Goal: Task Accomplishment & Management: Use online tool/utility

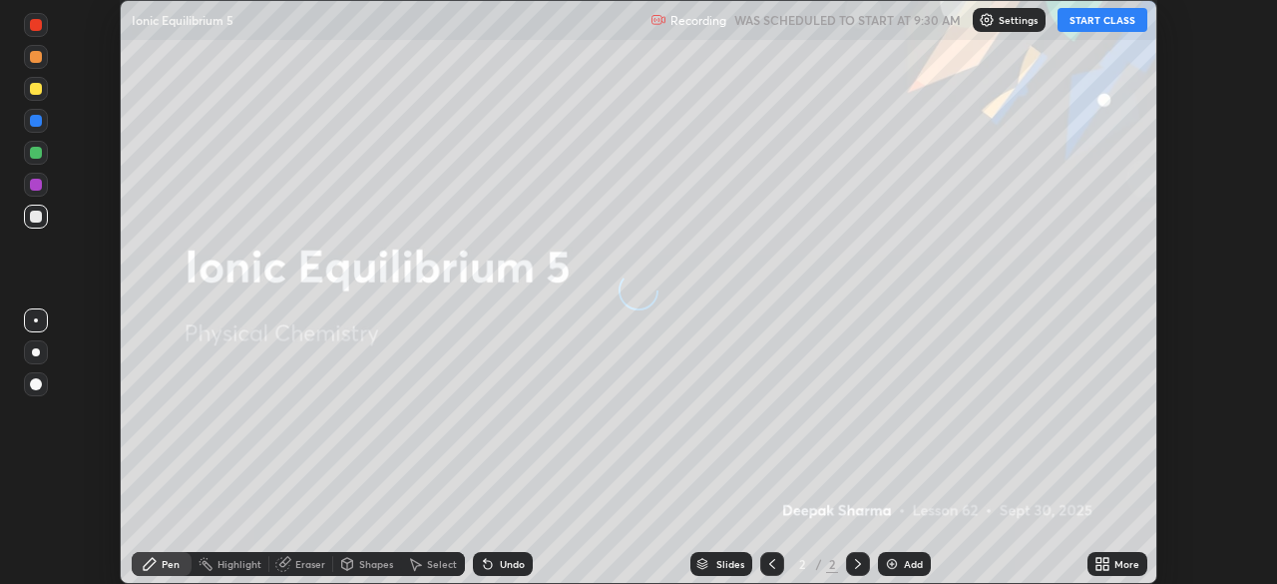
scroll to position [584, 1276]
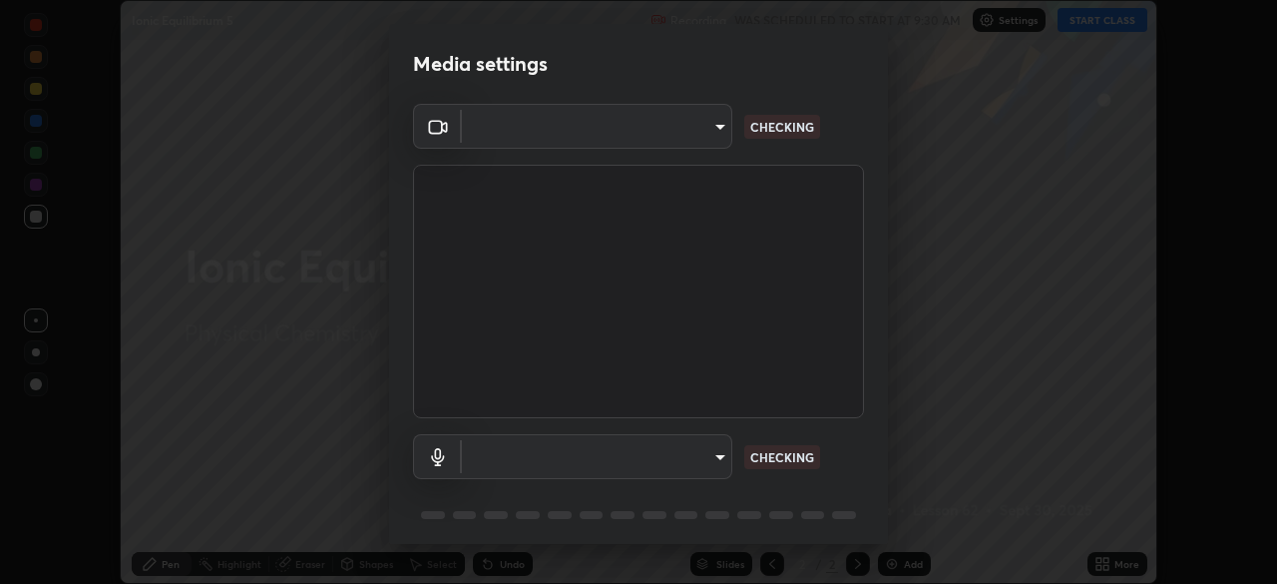
type input "c6d9f4fad3682c18dafb571cd2331b3ecaaf554884ec2734a231d331960bfaec"
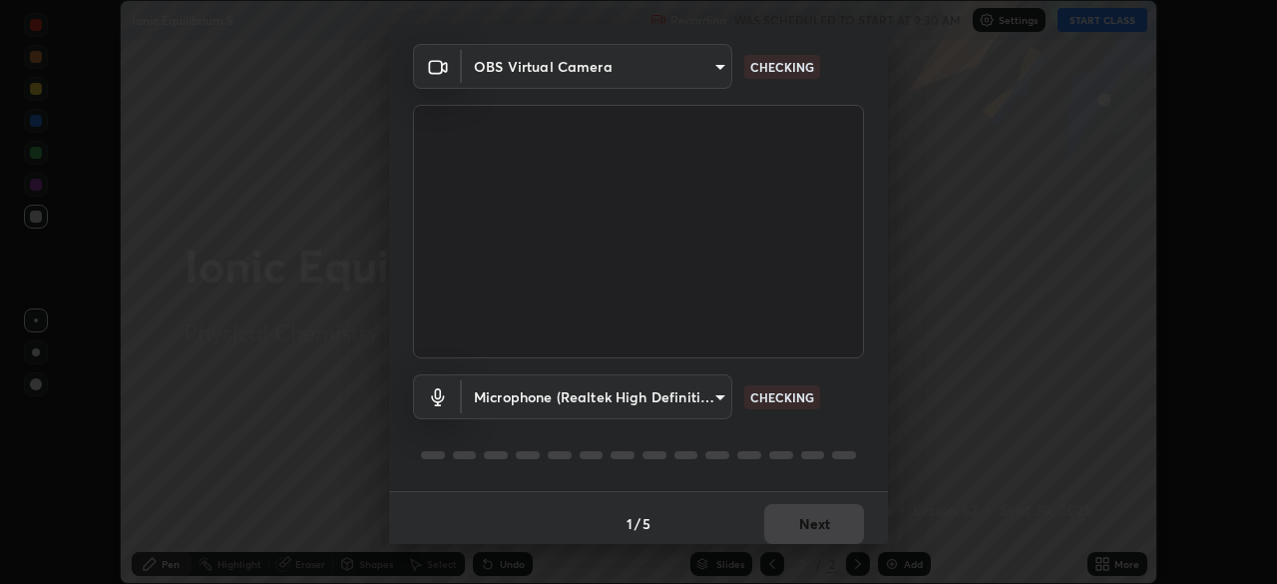
scroll to position [71, 0]
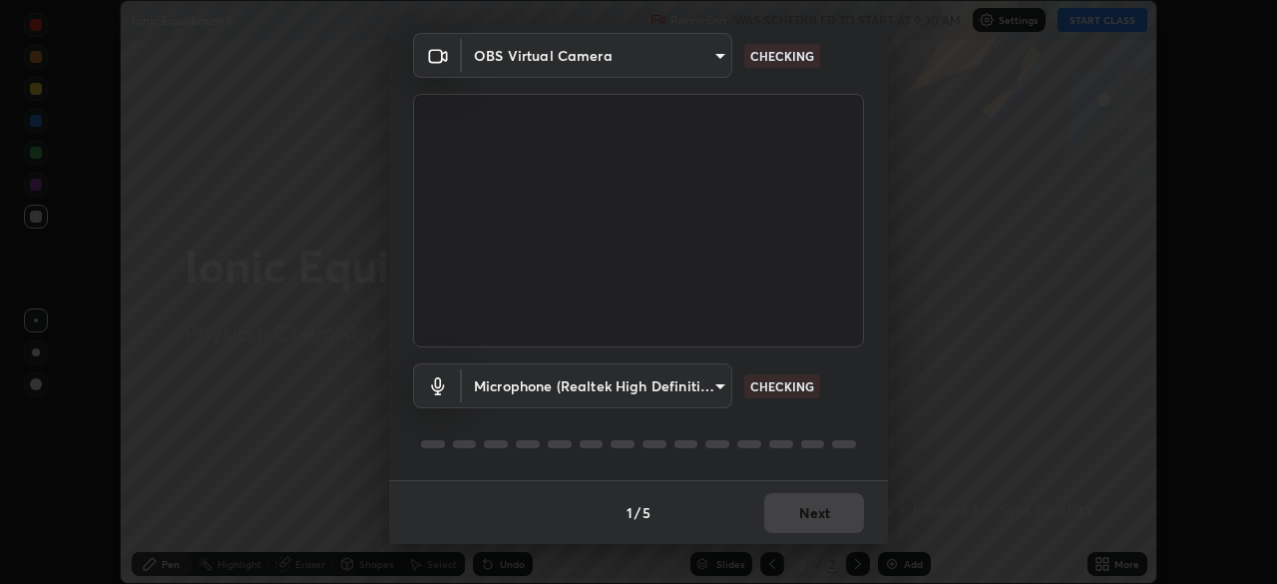
click at [578, 391] on body "Erase all Ionic Equilibrium 5 Recording WAS SCHEDULED TO START AT 9:30 AM Setti…" at bounding box center [638, 292] width 1277 height 584
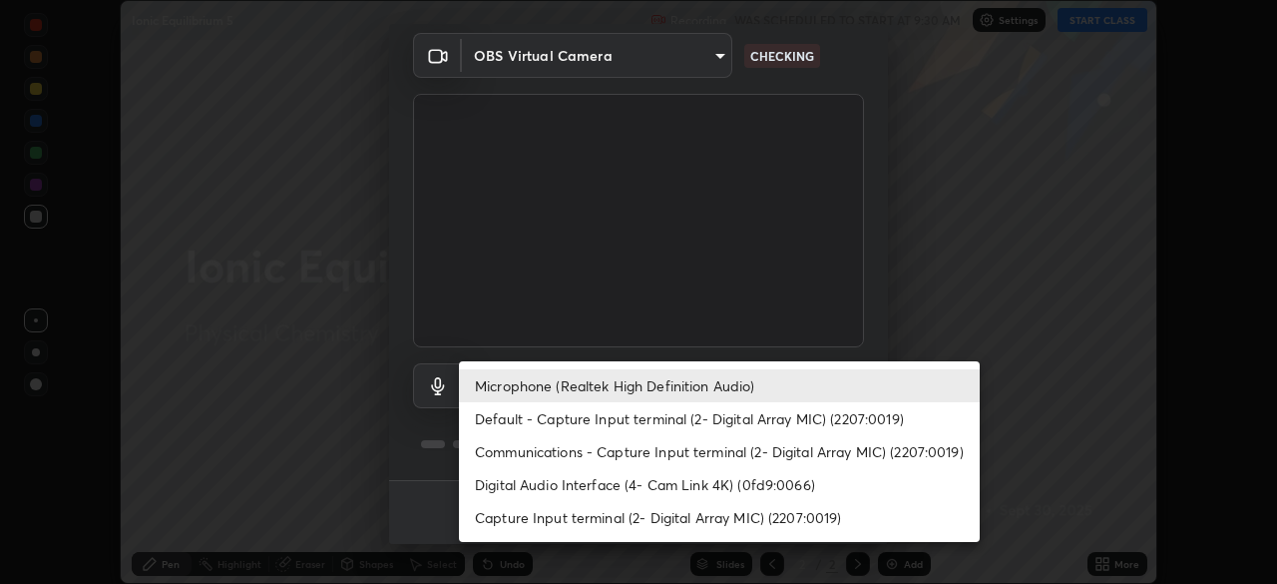
click at [578, 419] on li "Default - Capture Input terminal (2- Digital Array MIC) (2207:0019)" at bounding box center [719, 418] width 521 height 33
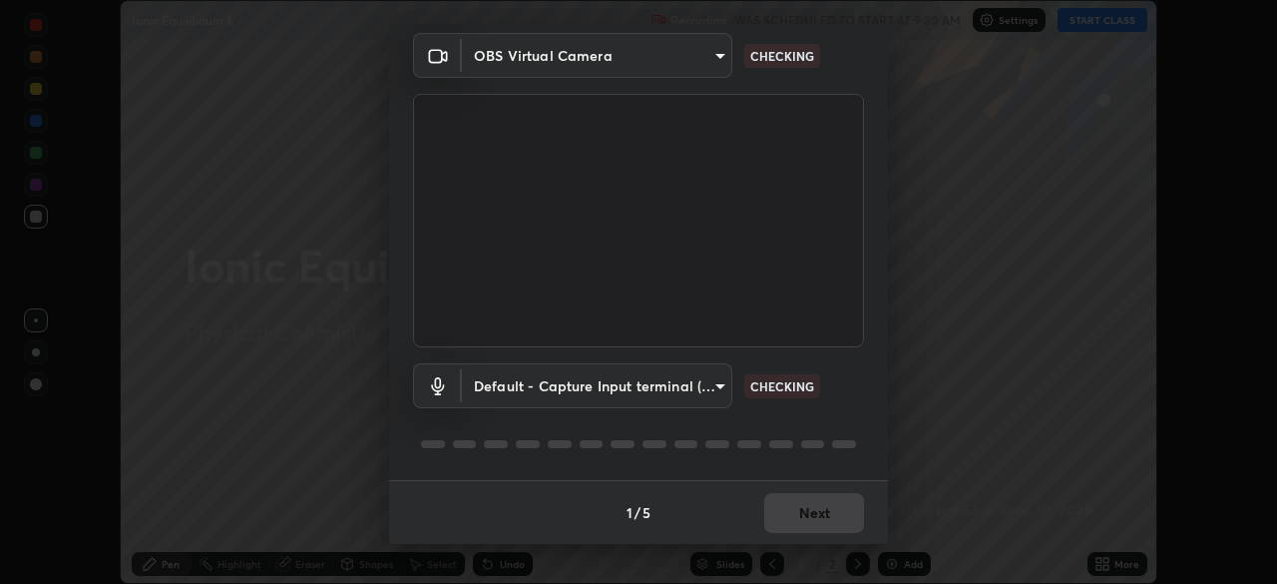
click at [579, 388] on body "Erase all Ionic Equilibrium 5 Recording WAS SCHEDULED TO START AT 9:30 AM Setti…" at bounding box center [638, 292] width 1277 height 584
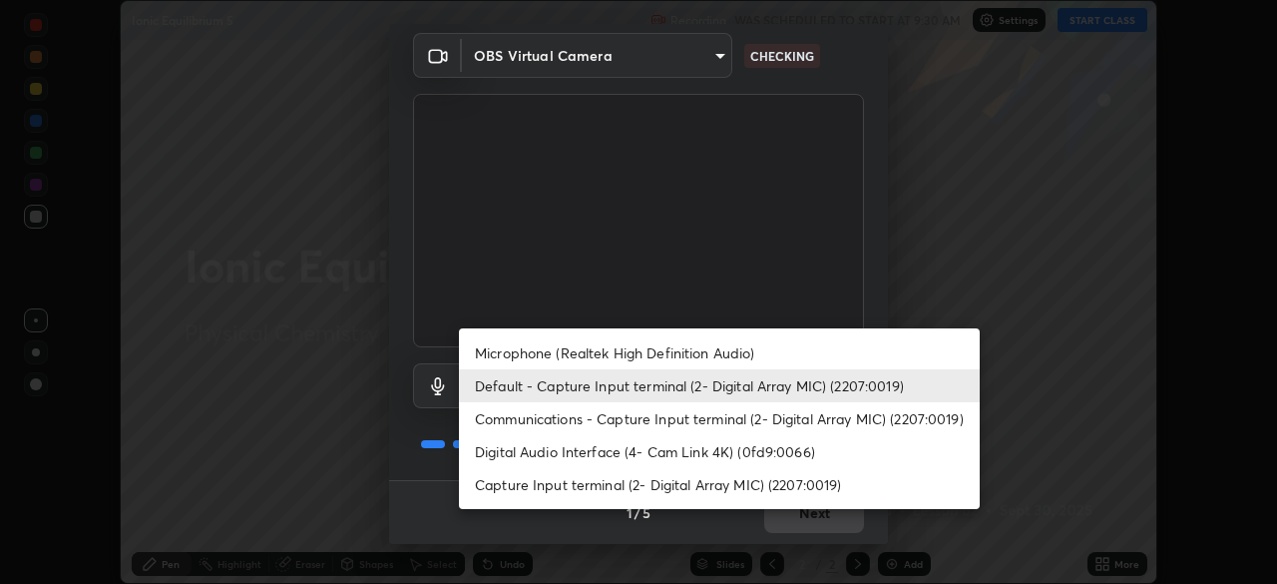
click at [579, 356] on li "Microphone (Realtek High Definition Audio)" at bounding box center [719, 352] width 521 height 33
type input "08d2579e0e28a31325e46f1a0935fd135ddd04ca2428966b5fd78fa4b1a724ef"
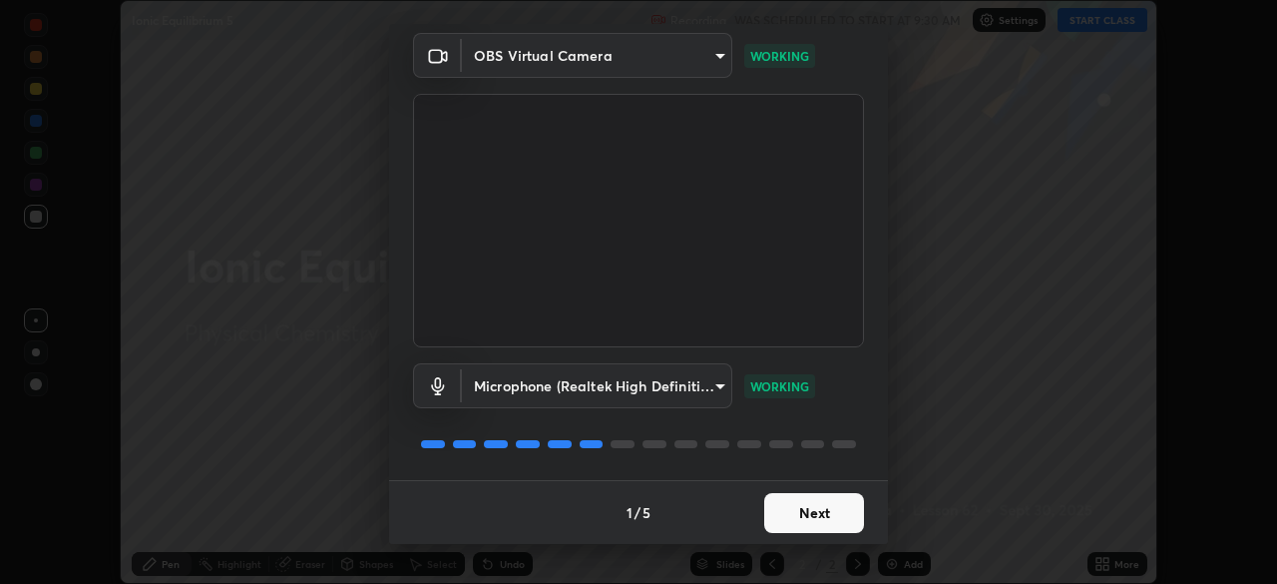
click at [806, 507] on button "Next" at bounding box center [814, 513] width 100 height 40
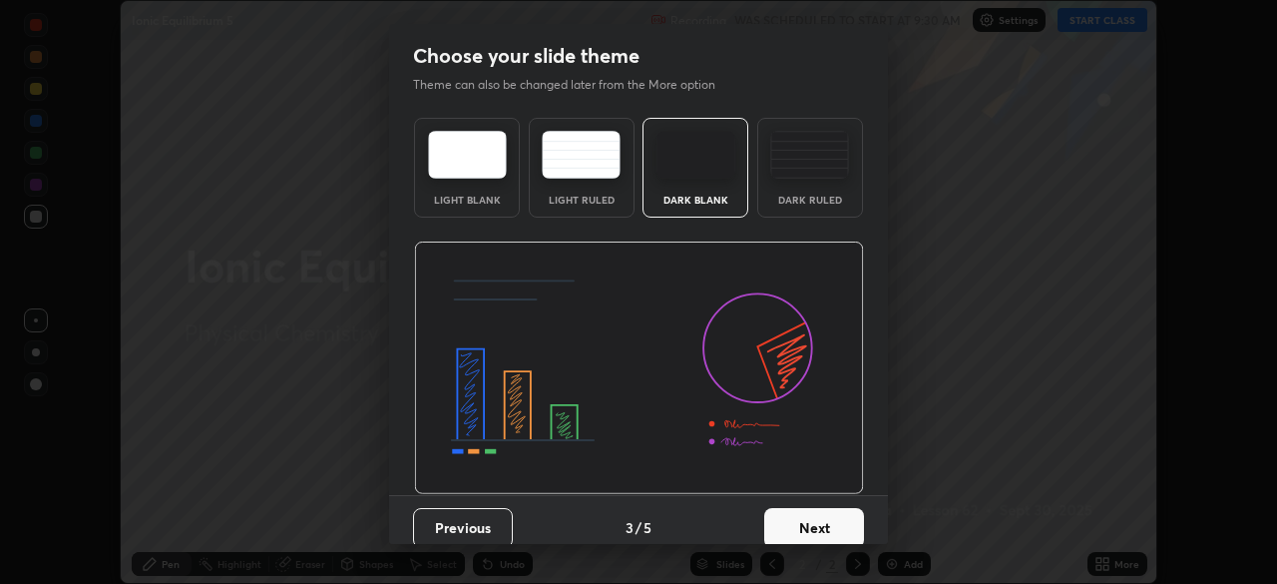
click at [811, 520] on button "Next" at bounding box center [814, 528] width 100 height 40
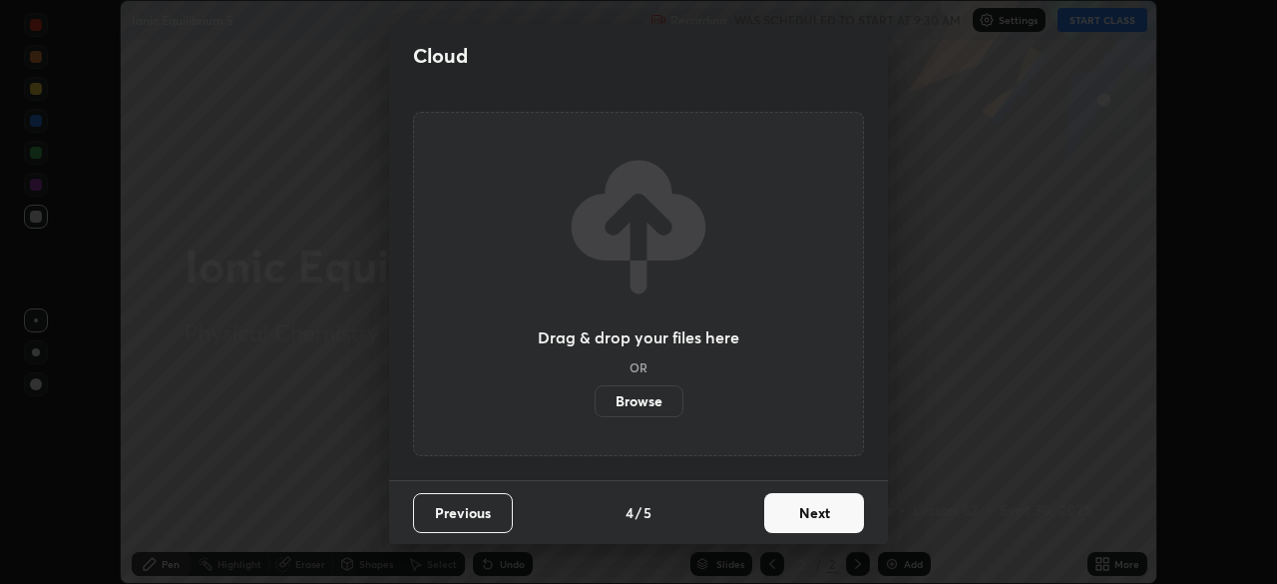
click at [816, 524] on button "Next" at bounding box center [814, 513] width 100 height 40
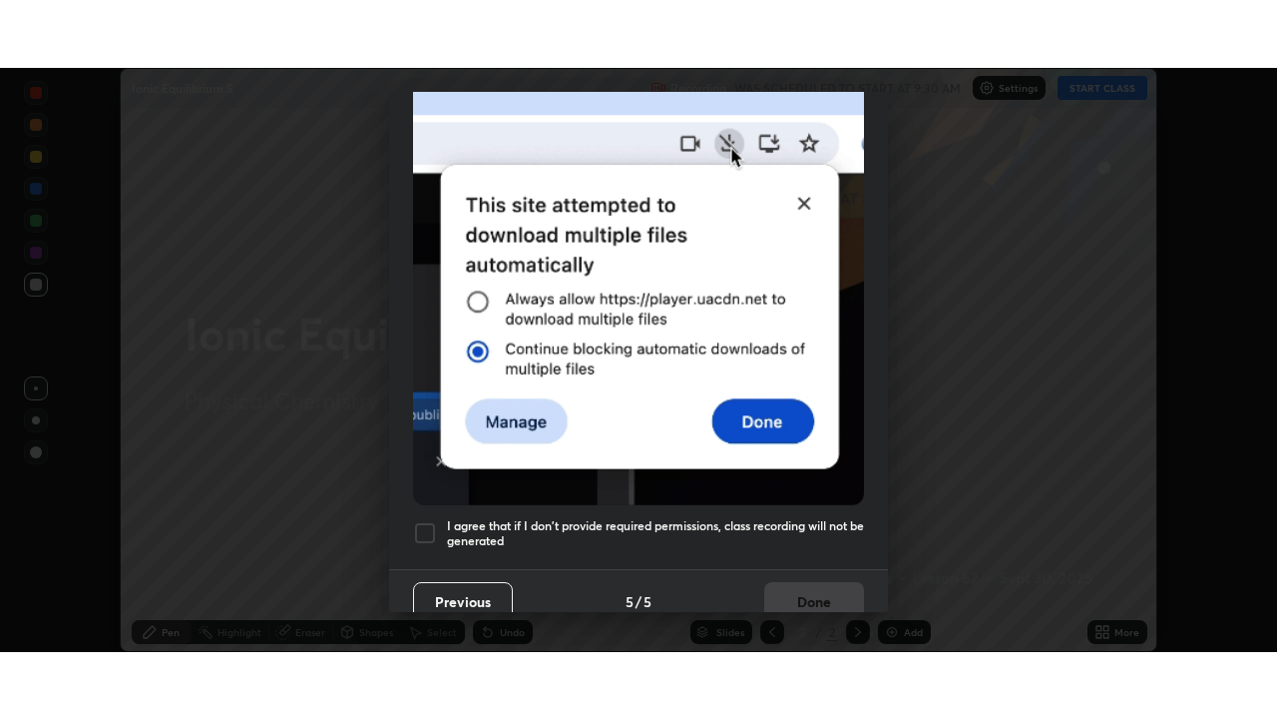
scroll to position [478, 0]
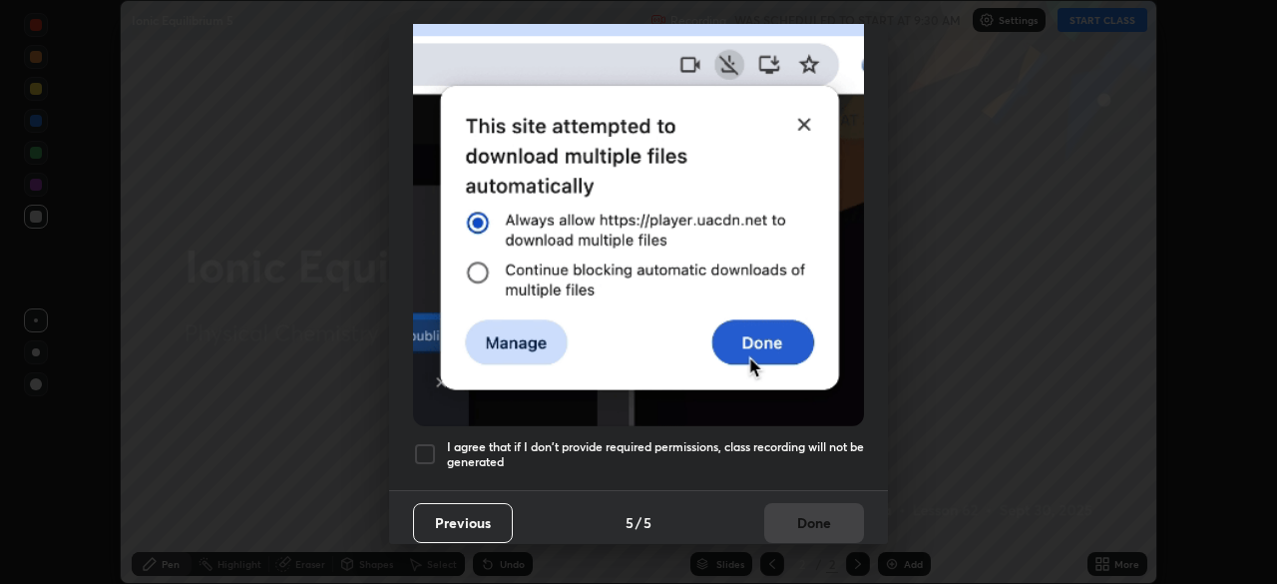
click at [819, 439] on h5 "I agree that if I don't provide required permissions, class recording will not …" at bounding box center [655, 454] width 417 height 31
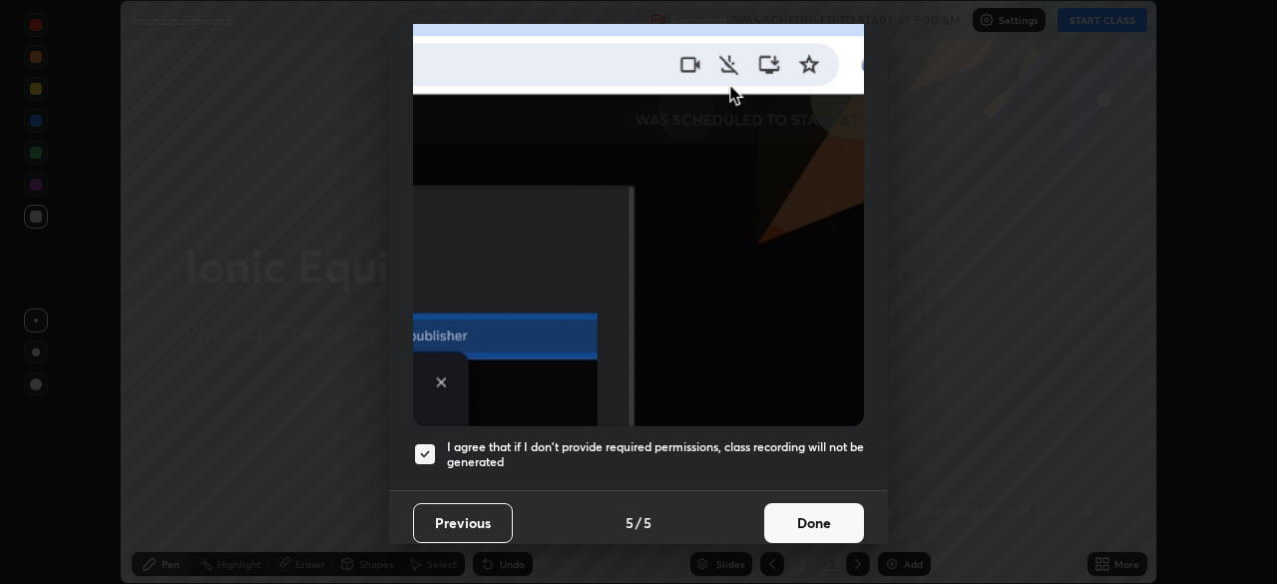
click at [809, 504] on button "Done" at bounding box center [814, 523] width 100 height 40
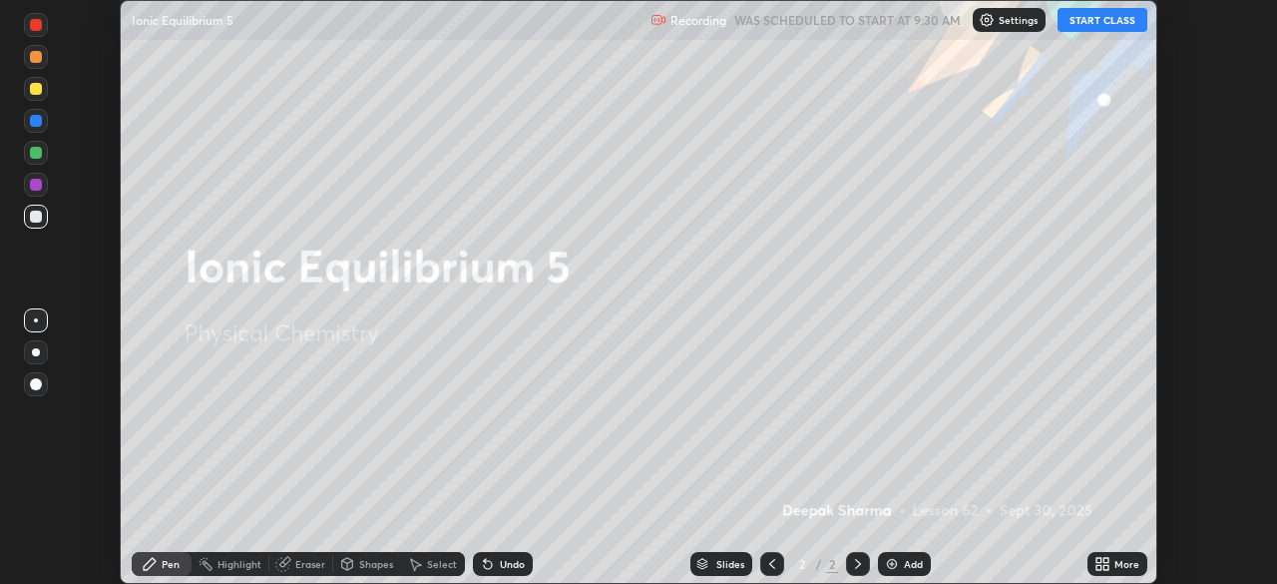
click at [1125, 13] on button "START CLASS" at bounding box center [1103, 20] width 90 height 24
click at [1127, 565] on div "More" at bounding box center [1127, 564] width 25 height 10
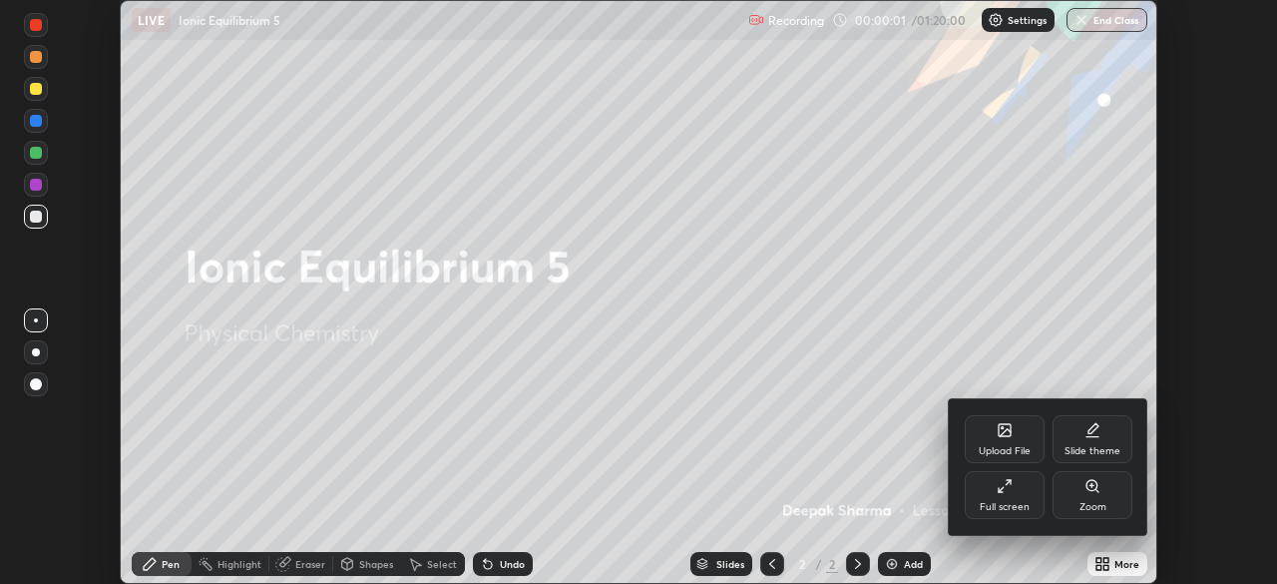
click at [1012, 483] on icon at bounding box center [1005, 486] width 16 height 16
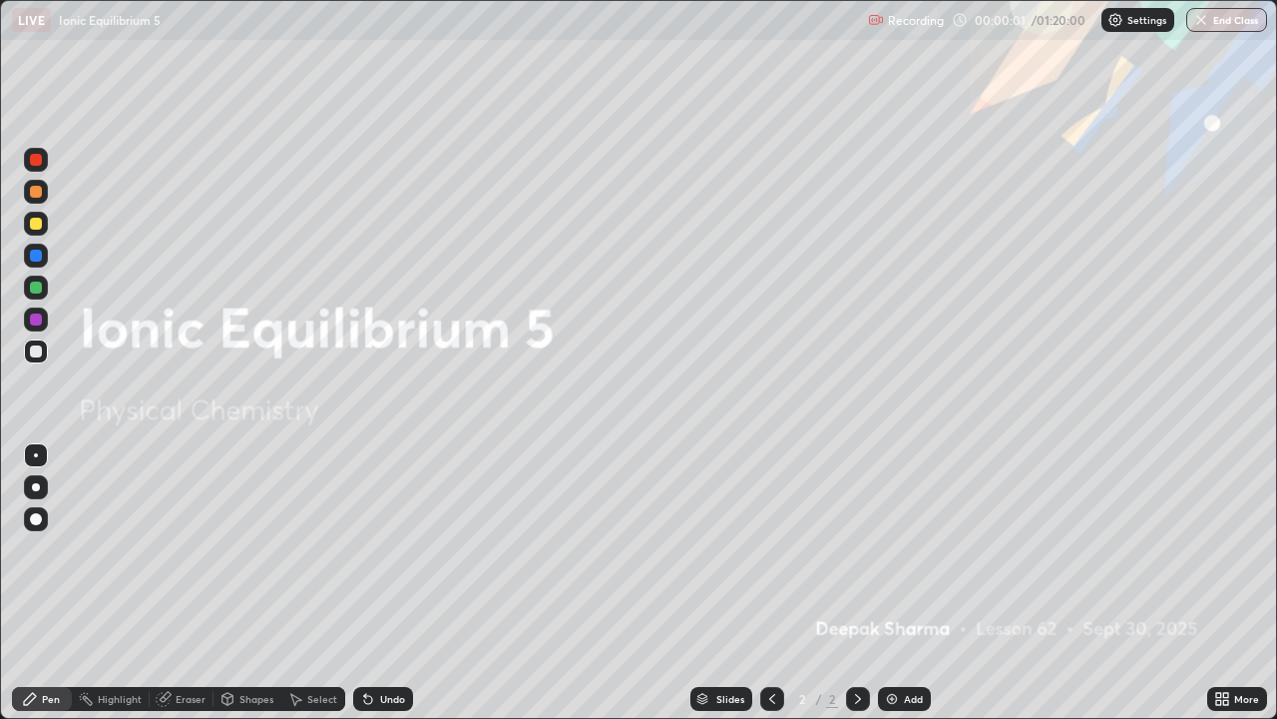
scroll to position [719, 1277]
click at [895, 583] on img at bounding box center [892, 699] width 16 height 16
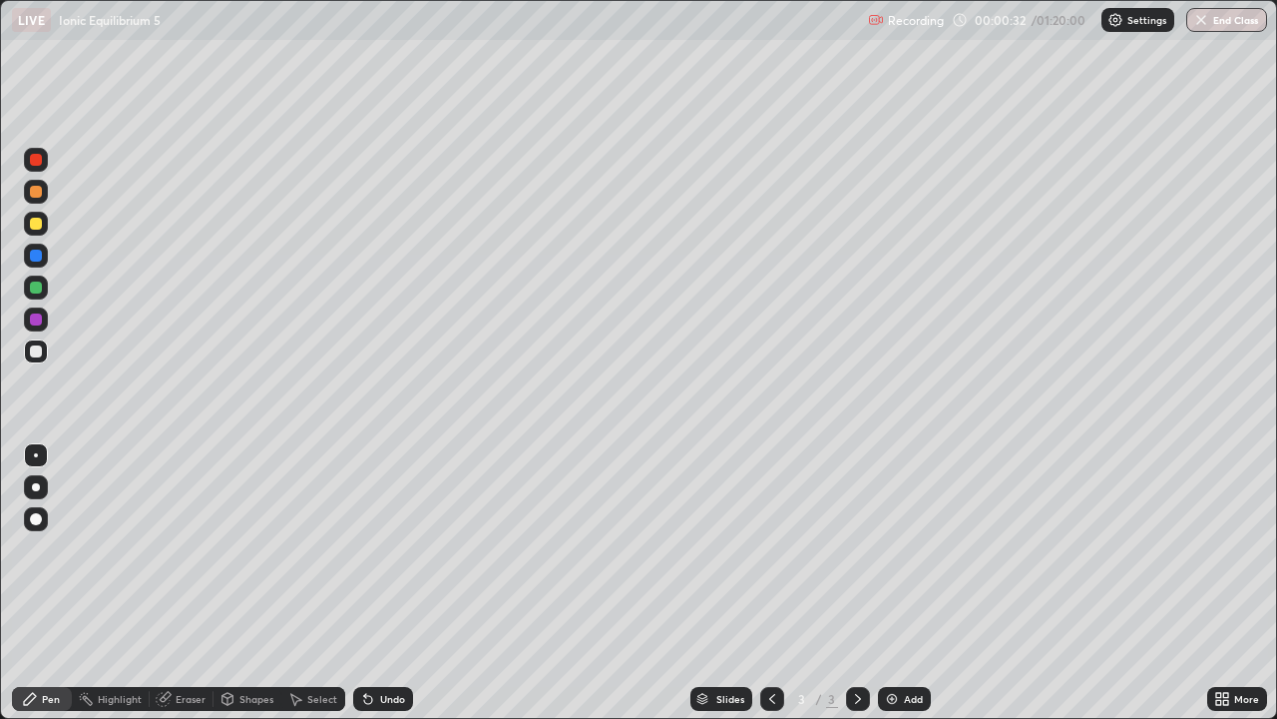
click at [38, 227] on div at bounding box center [36, 224] width 12 height 12
click at [43, 193] on div at bounding box center [36, 192] width 24 height 24
click at [46, 286] on div at bounding box center [36, 287] width 24 height 24
click at [37, 351] on div at bounding box center [36, 351] width 12 height 12
click at [38, 314] on div at bounding box center [36, 319] width 12 height 12
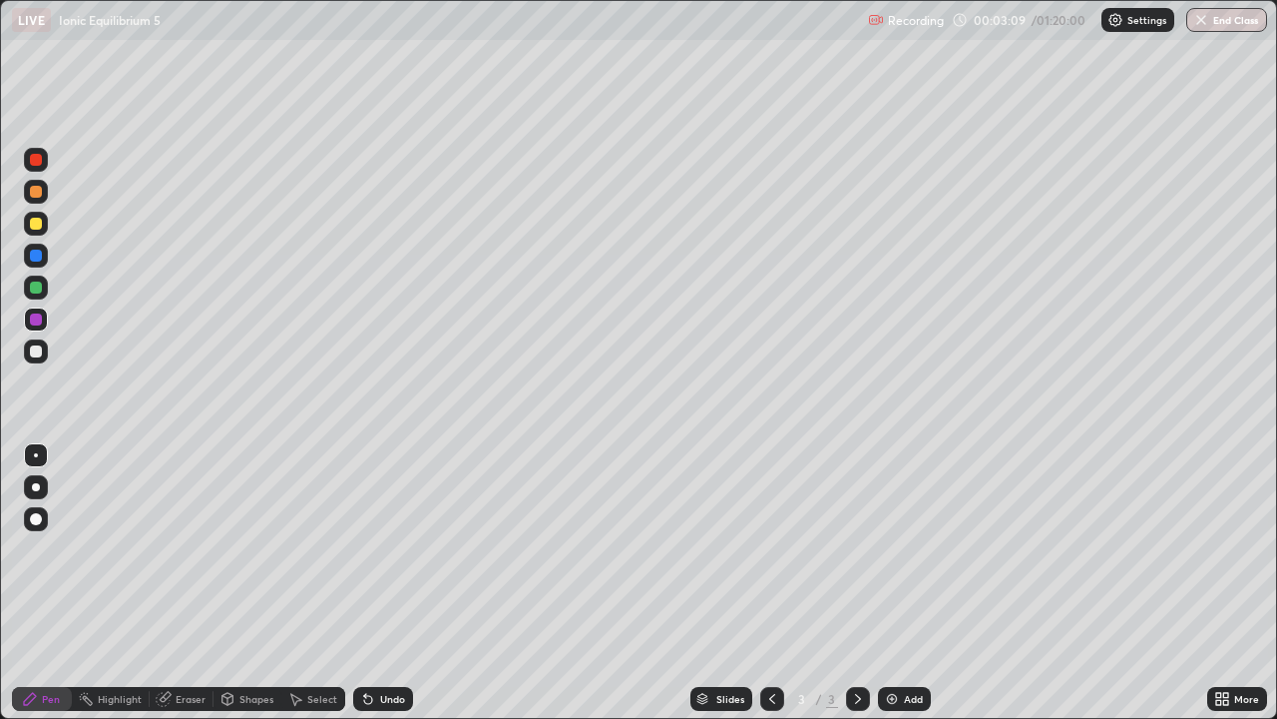
click at [34, 285] on div at bounding box center [36, 287] width 12 height 12
click at [43, 354] on div at bounding box center [36, 351] width 24 height 24
click at [897, 583] on img at bounding box center [892, 699] width 16 height 16
click at [44, 221] on div at bounding box center [36, 224] width 24 height 24
click at [772, 583] on icon at bounding box center [772, 699] width 16 height 16
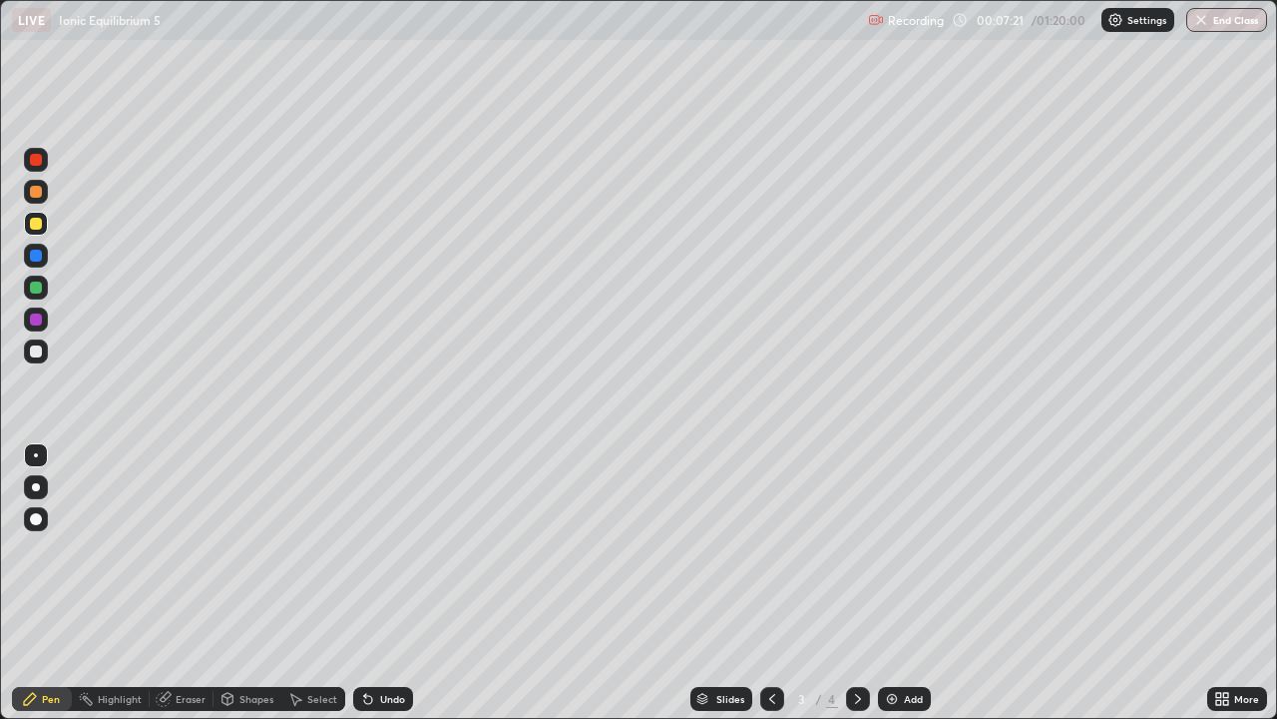
click at [856, 583] on icon at bounding box center [858, 699] width 16 height 16
click at [40, 349] on div at bounding box center [36, 351] width 12 height 12
click at [40, 222] on div at bounding box center [36, 224] width 12 height 12
click at [46, 287] on div at bounding box center [36, 287] width 24 height 24
click at [37, 191] on div at bounding box center [36, 192] width 12 height 12
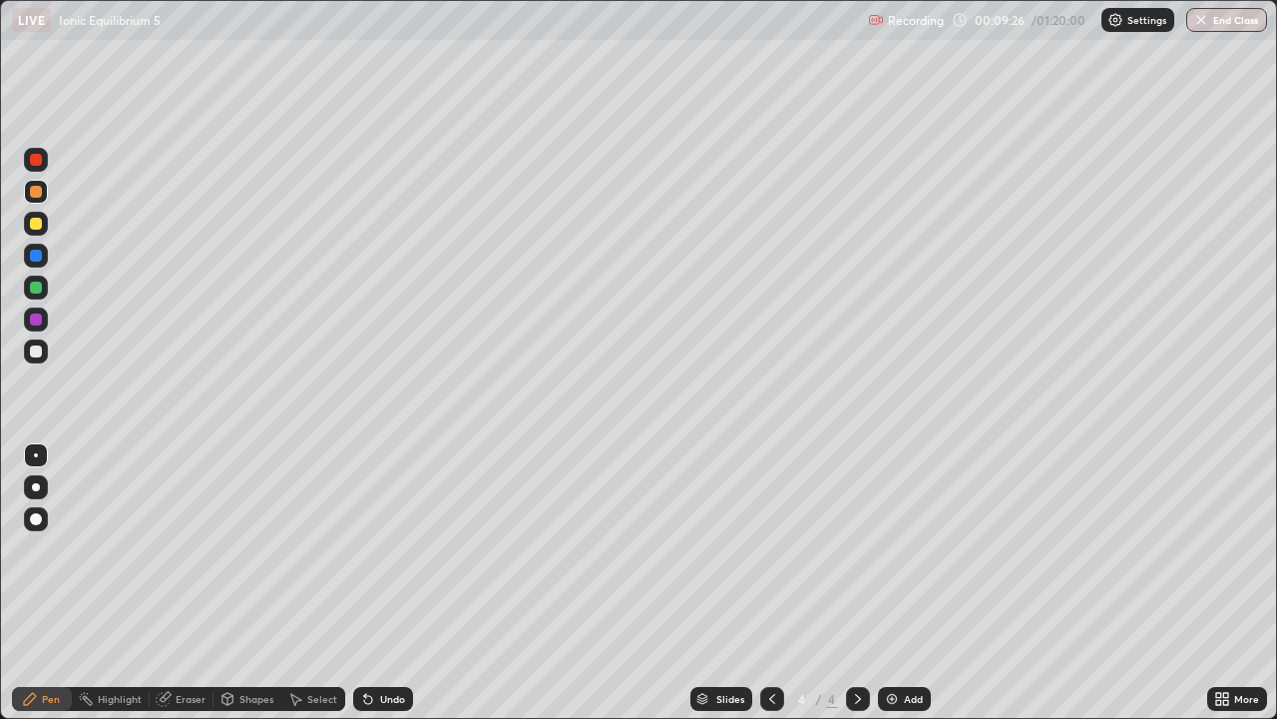
click at [38, 253] on div at bounding box center [36, 256] width 12 height 12
click at [42, 342] on div at bounding box center [36, 351] width 24 height 24
click at [38, 318] on div at bounding box center [36, 319] width 12 height 12
click at [47, 347] on div at bounding box center [36, 351] width 24 height 24
click at [889, 583] on img at bounding box center [892, 699] width 16 height 16
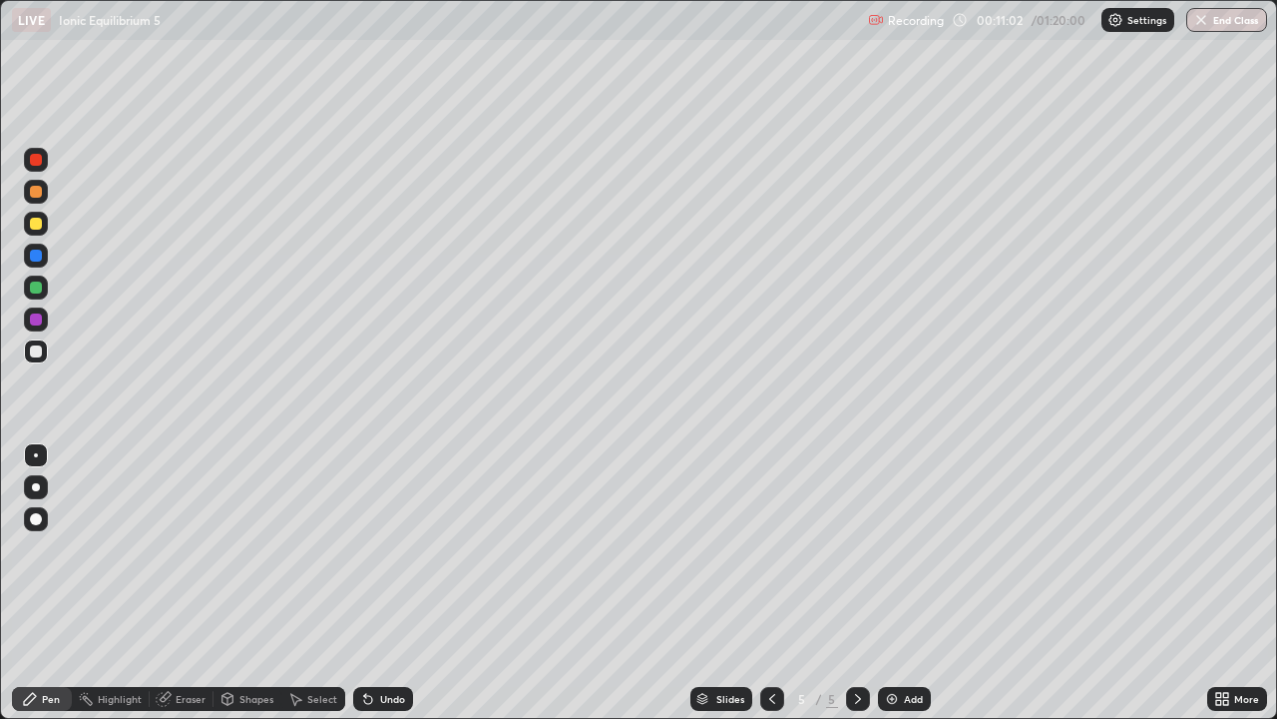
click at [770, 583] on icon at bounding box center [772, 699] width 16 height 16
click at [855, 583] on icon at bounding box center [858, 699] width 6 height 10
click at [770, 583] on icon at bounding box center [772, 699] width 16 height 16
click at [856, 583] on icon at bounding box center [858, 699] width 16 height 16
click at [772, 583] on icon at bounding box center [772, 699] width 16 height 16
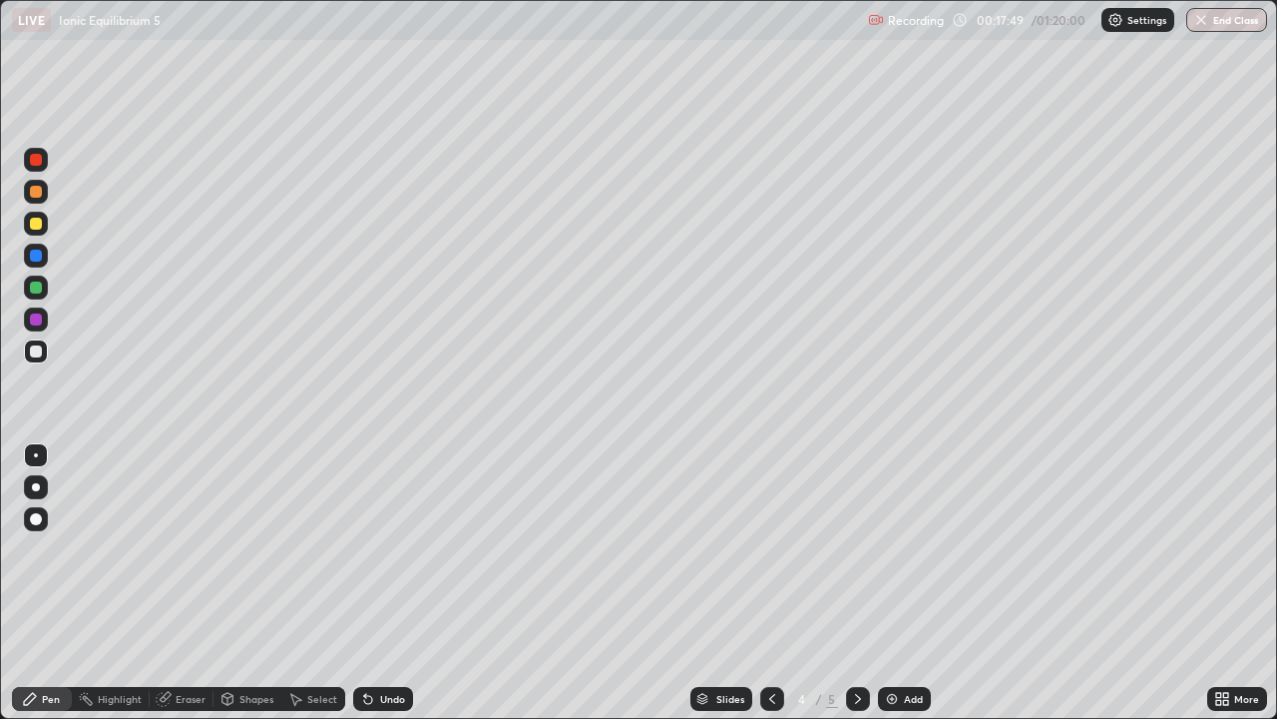
click at [895, 583] on img at bounding box center [892, 699] width 16 height 16
click at [43, 222] on div at bounding box center [36, 224] width 24 height 24
click at [44, 191] on div at bounding box center [36, 192] width 24 height 24
click at [37, 287] on div at bounding box center [36, 287] width 12 height 12
click at [248, 583] on div "Shapes" at bounding box center [257, 699] width 34 height 10
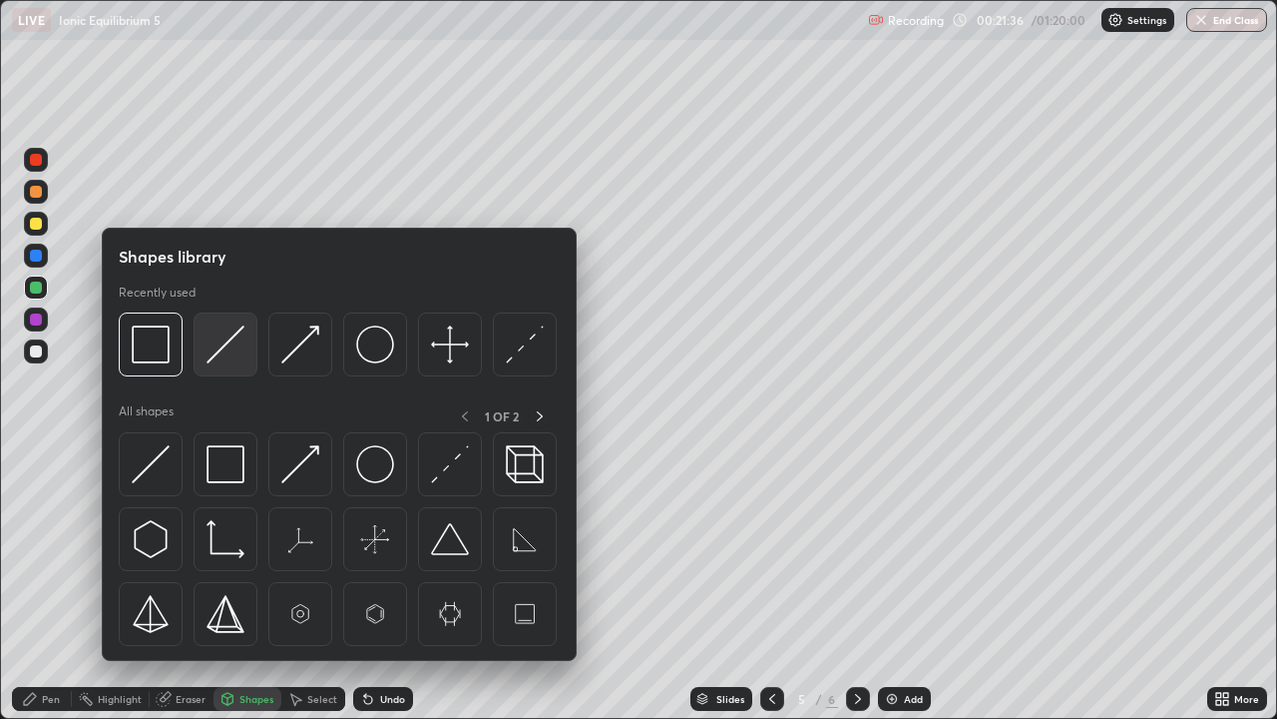
click at [221, 351] on img at bounding box center [226, 344] width 38 height 38
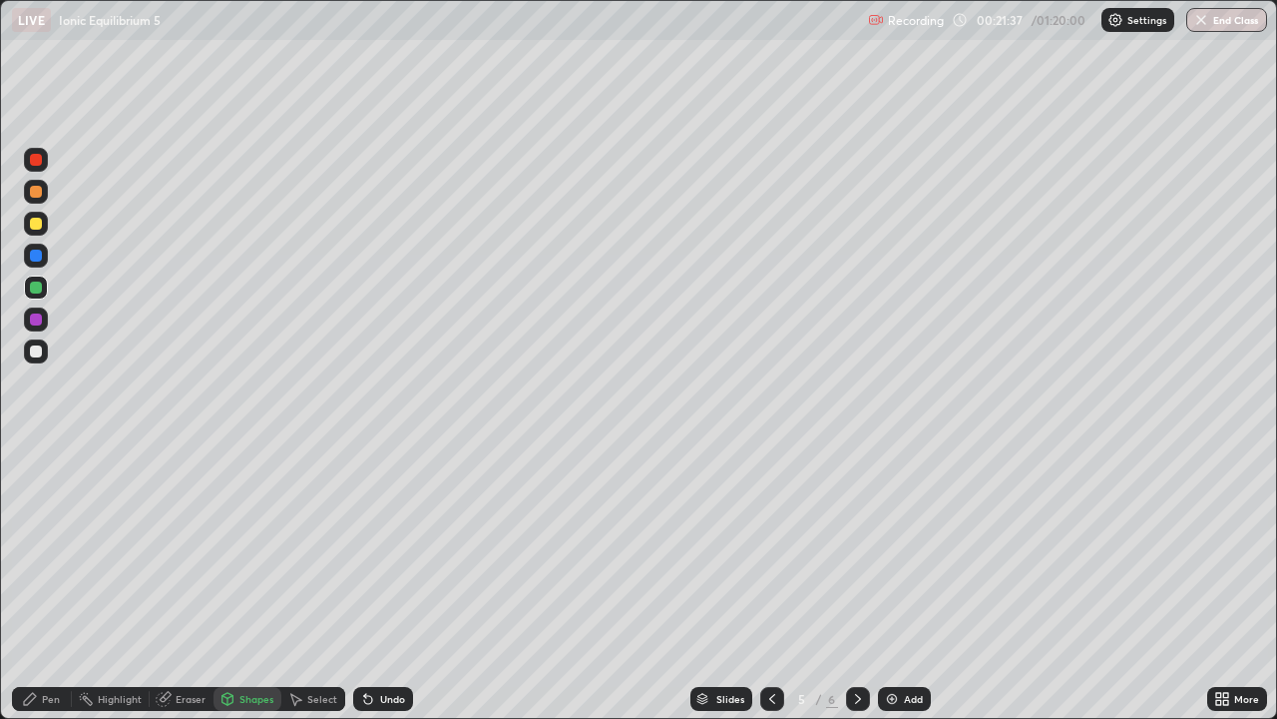
click at [44, 233] on div at bounding box center [36, 224] width 24 height 24
click at [38, 583] on div "Pen" at bounding box center [42, 699] width 60 height 24
click at [45, 290] on div at bounding box center [36, 287] width 24 height 24
click at [43, 343] on div at bounding box center [36, 351] width 24 height 24
click at [36, 289] on div at bounding box center [36, 287] width 12 height 12
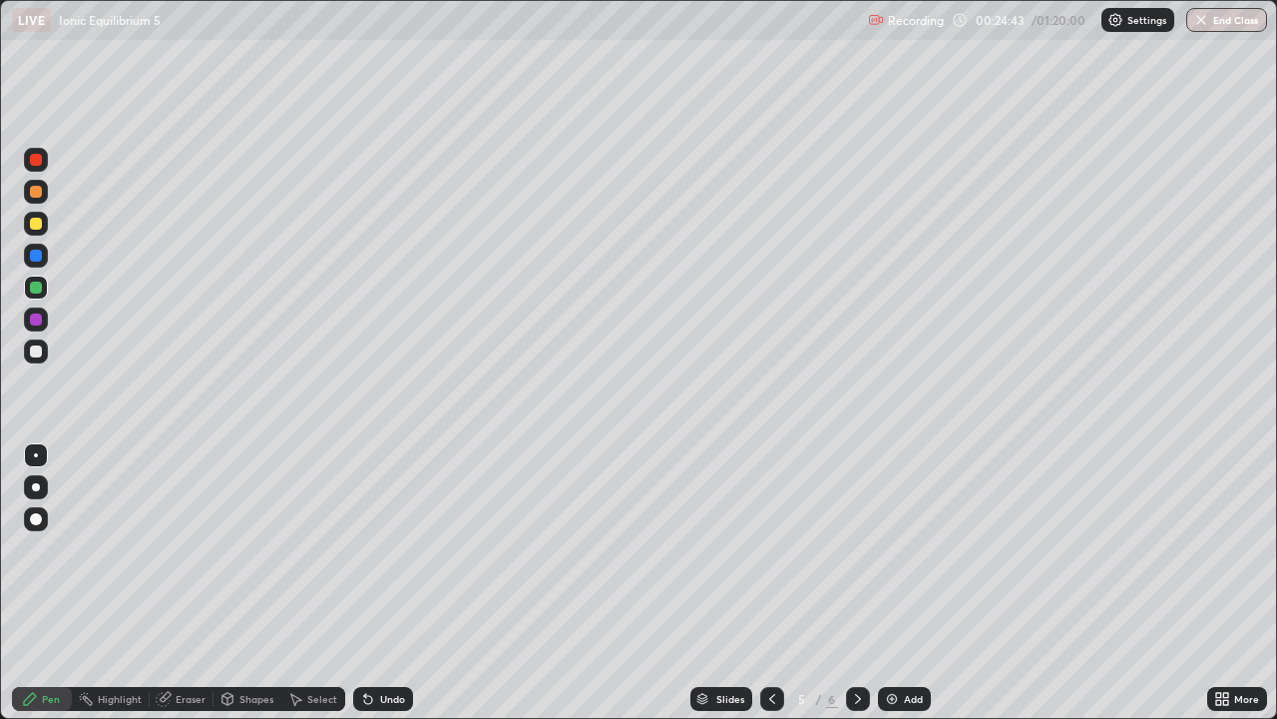
click at [41, 253] on div at bounding box center [36, 256] width 12 height 12
click at [44, 350] on div at bounding box center [36, 351] width 24 height 24
click at [37, 319] on div at bounding box center [36, 319] width 12 height 12
click at [910, 583] on div "Add" at bounding box center [913, 699] width 19 height 10
click at [41, 221] on div at bounding box center [36, 224] width 12 height 12
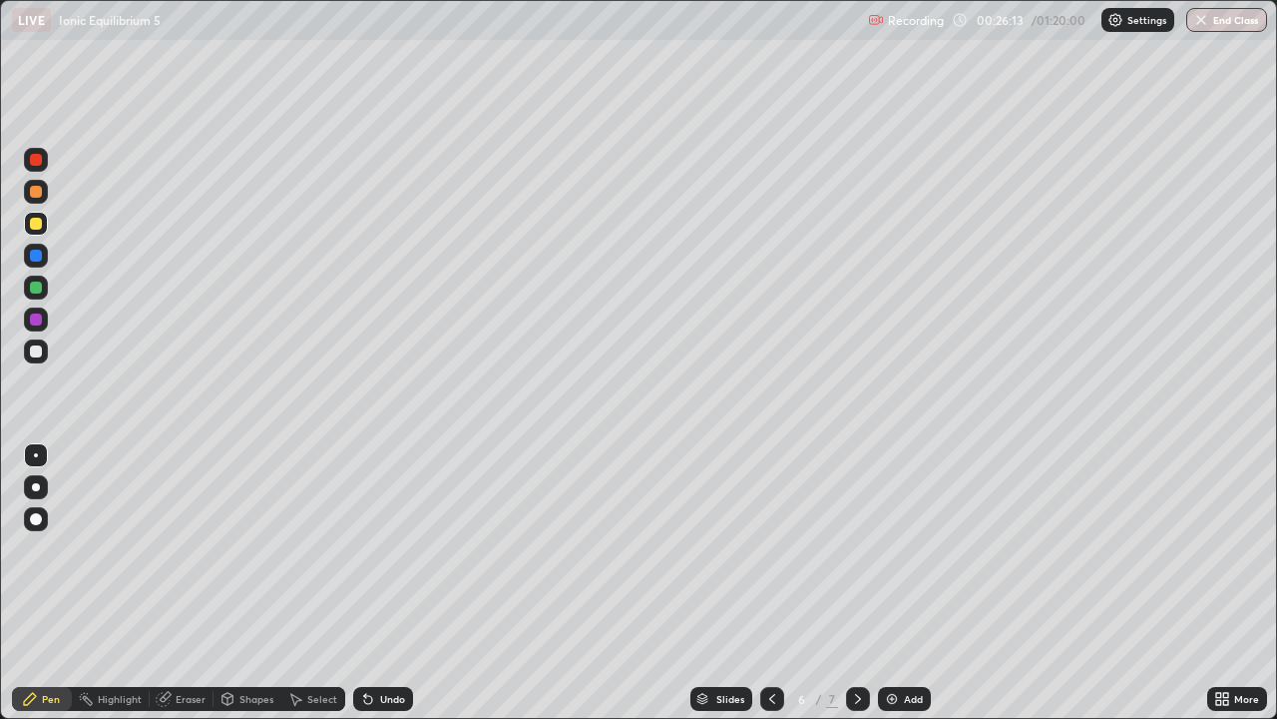
click at [772, 583] on icon at bounding box center [772, 699] width 16 height 16
click at [856, 583] on icon at bounding box center [858, 699] width 16 height 16
click at [778, 583] on div at bounding box center [772, 699] width 24 height 24
click at [864, 583] on div at bounding box center [858, 699] width 24 height 24
click at [773, 583] on icon at bounding box center [772, 699] width 16 height 16
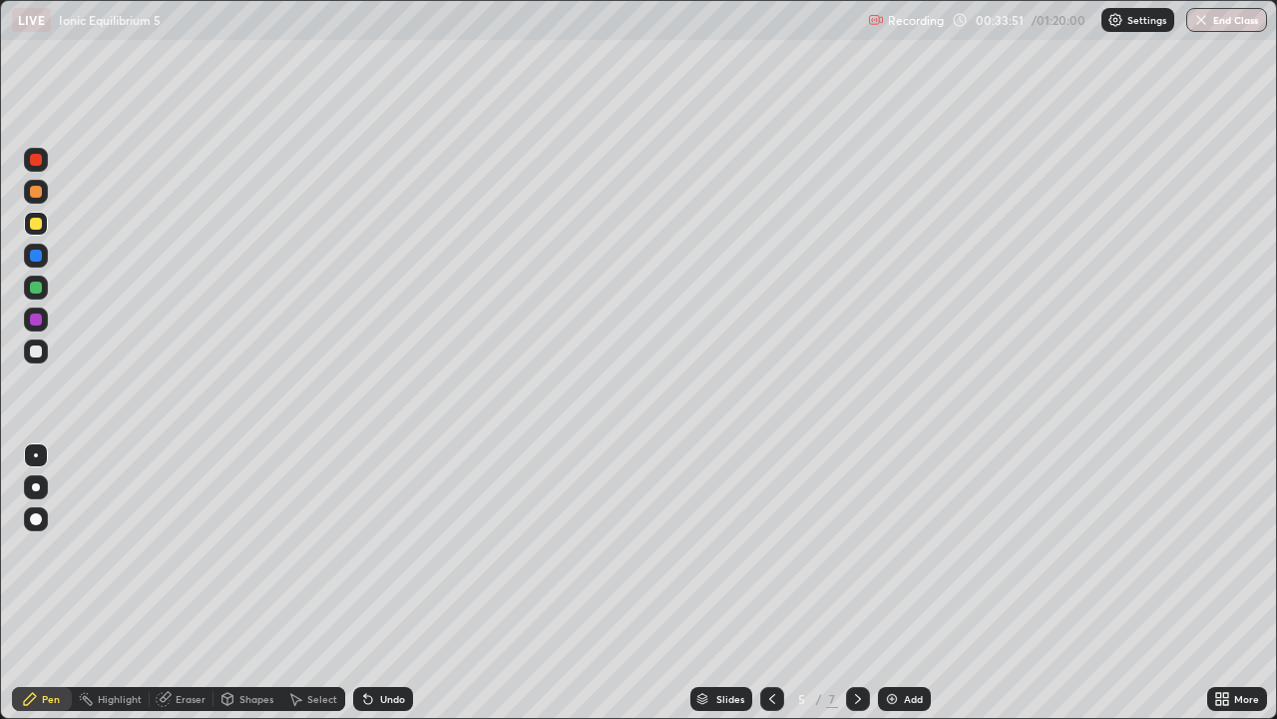
click at [910, 583] on div "Add" at bounding box center [913, 699] width 19 height 10
click at [40, 188] on div at bounding box center [36, 192] width 12 height 12
click at [43, 220] on div at bounding box center [36, 224] width 24 height 24
click at [41, 194] on div at bounding box center [36, 192] width 12 height 12
click at [36, 253] on div at bounding box center [36, 256] width 12 height 12
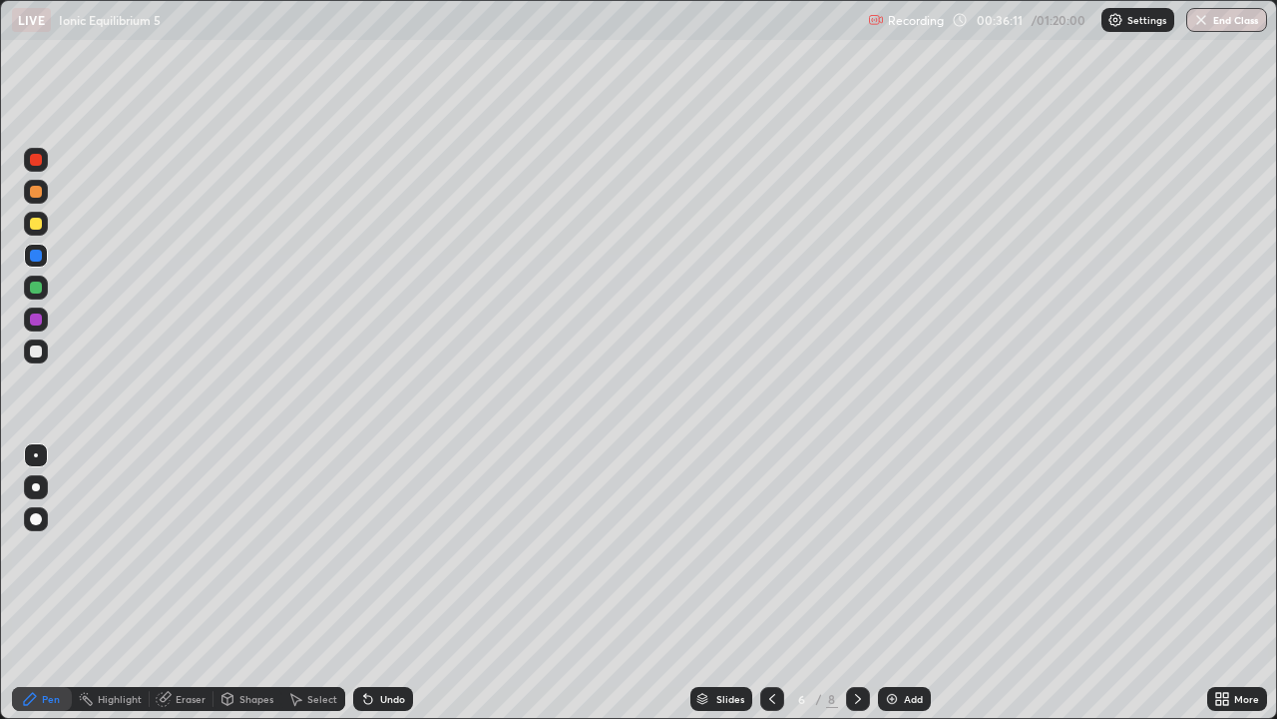
click at [45, 276] on div at bounding box center [36, 287] width 24 height 32
click at [243, 583] on div "Shapes" at bounding box center [257, 699] width 34 height 10
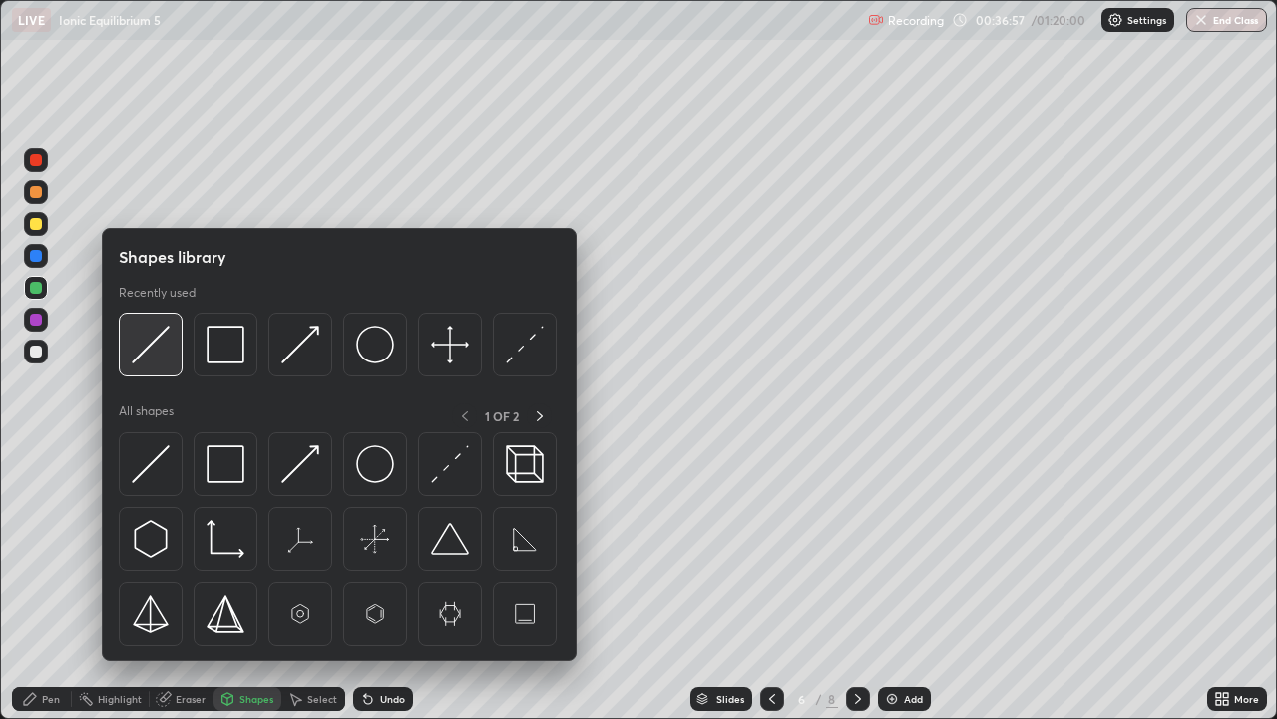
click at [152, 334] on img at bounding box center [151, 344] width 38 height 38
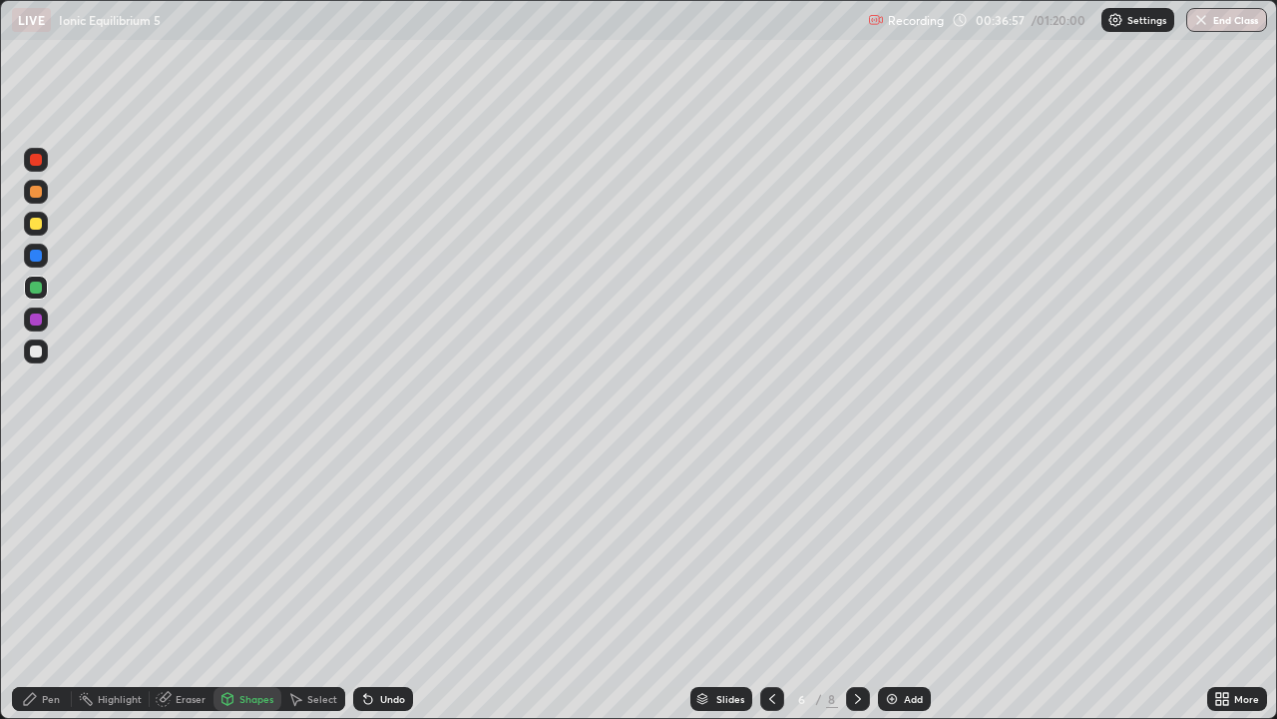
click at [37, 222] on div at bounding box center [36, 224] width 12 height 12
click at [51, 583] on div "Pen" at bounding box center [51, 699] width 18 height 10
click at [47, 350] on div at bounding box center [36, 351] width 24 height 24
click at [35, 279] on div at bounding box center [36, 287] width 24 height 24
click at [51, 250] on div at bounding box center [36, 256] width 32 height 32
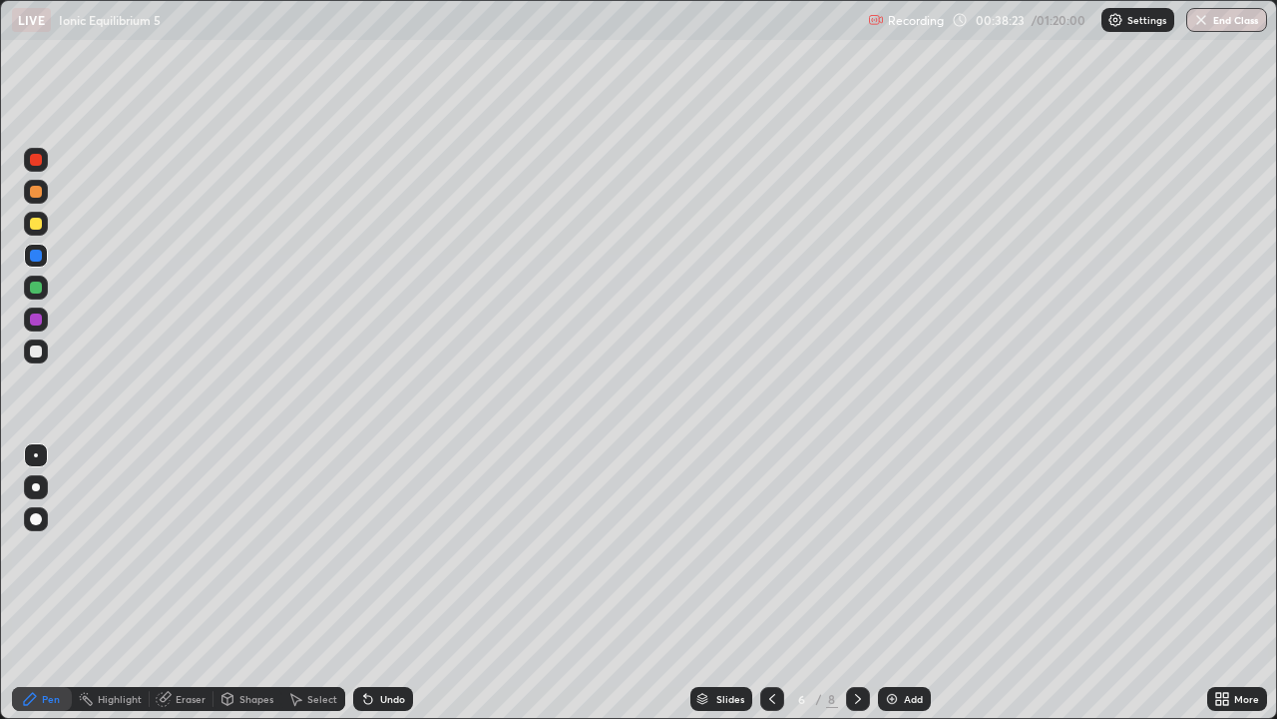
click at [45, 188] on div at bounding box center [36, 192] width 24 height 24
click at [41, 296] on div at bounding box center [36, 287] width 24 height 24
click at [370, 583] on icon at bounding box center [368, 699] width 16 height 16
click at [46, 354] on div at bounding box center [36, 351] width 24 height 24
click at [35, 314] on div at bounding box center [36, 319] width 12 height 12
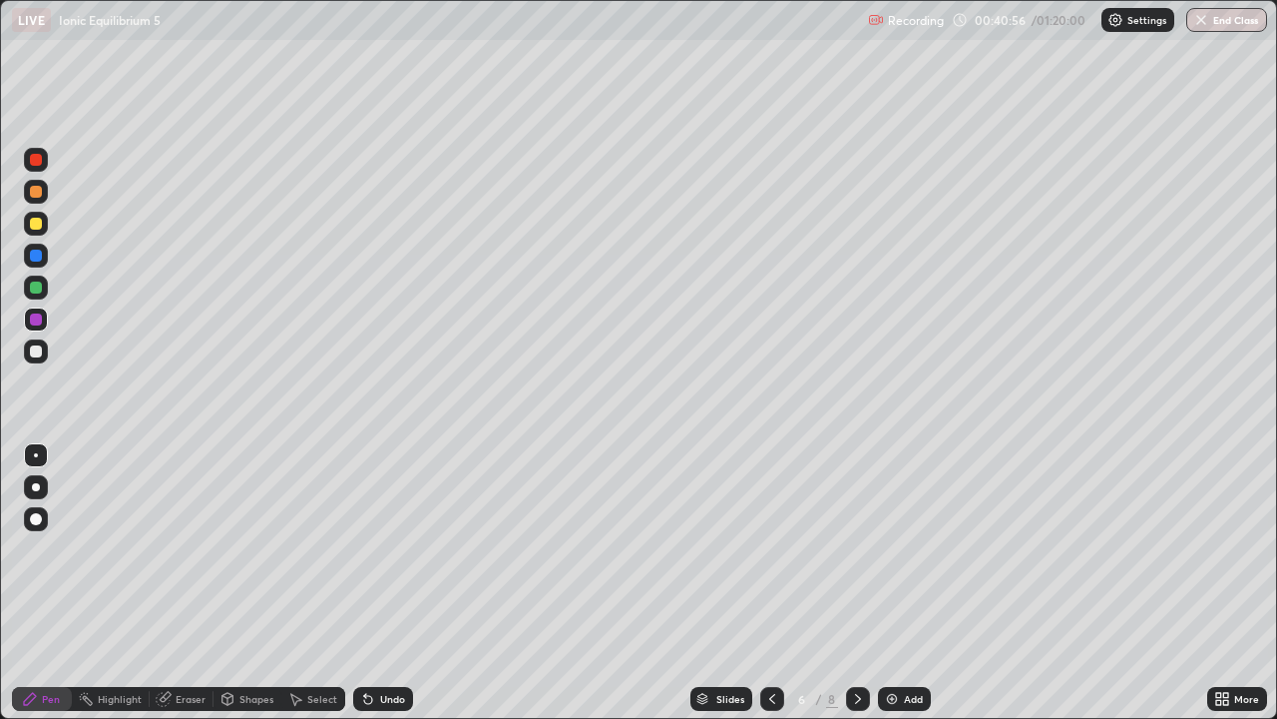
click at [396, 583] on div "Undo" at bounding box center [392, 699] width 25 height 10
click at [904, 583] on div "Add" at bounding box center [913, 699] width 19 height 10
click at [37, 218] on div at bounding box center [36, 224] width 12 height 12
click at [47, 282] on div at bounding box center [36, 287] width 24 height 24
click at [43, 345] on div at bounding box center [36, 351] width 24 height 24
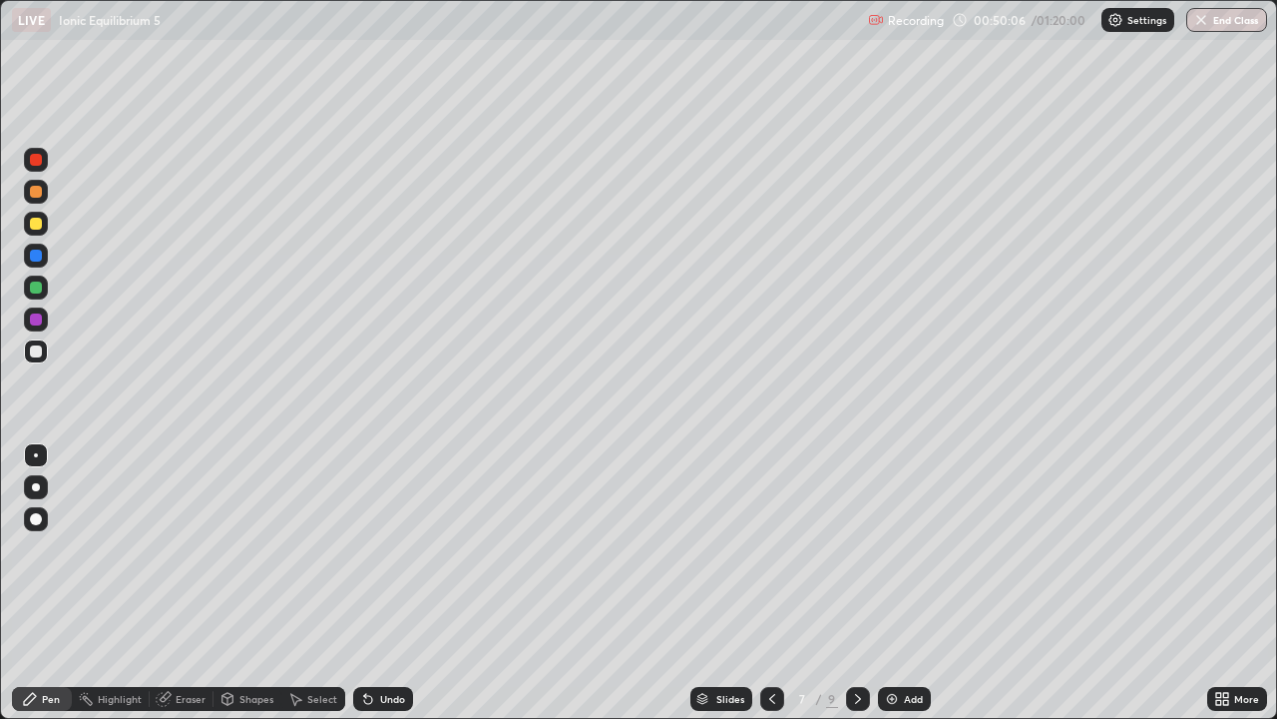
click at [390, 583] on div "Undo" at bounding box center [392, 699] width 25 height 10
click at [898, 583] on div "Add" at bounding box center [904, 699] width 53 height 24
click at [44, 219] on div at bounding box center [36, 224] width 24 height 24
click at [38, 287] on div at bounding box center [36, 287] width 12 height 12
click at [47, 189] on div at bounding box center [36, 192] width 24 height 24
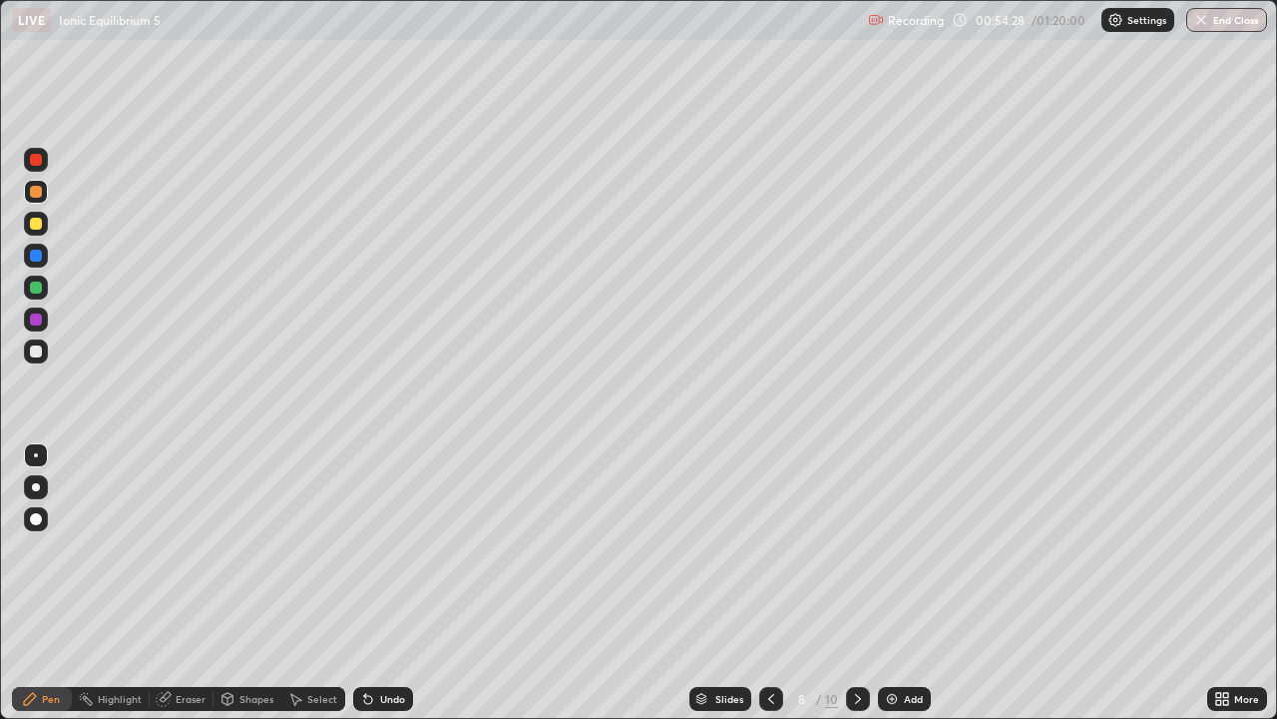
click at [41, 283] on div at bounding box center [36, 287] width 12 height 12
click at [40, 345] on div at bounding box center [36, 351] width 24 height 24
click at [37, 160] on div at bounding box center [36, 160] width 12 height 12
click at [37, 346] on div at bounding box center [36, 351] width 12 height 12
click at [37, 250] on div at bounding box center [36, 256] width 12 height 12
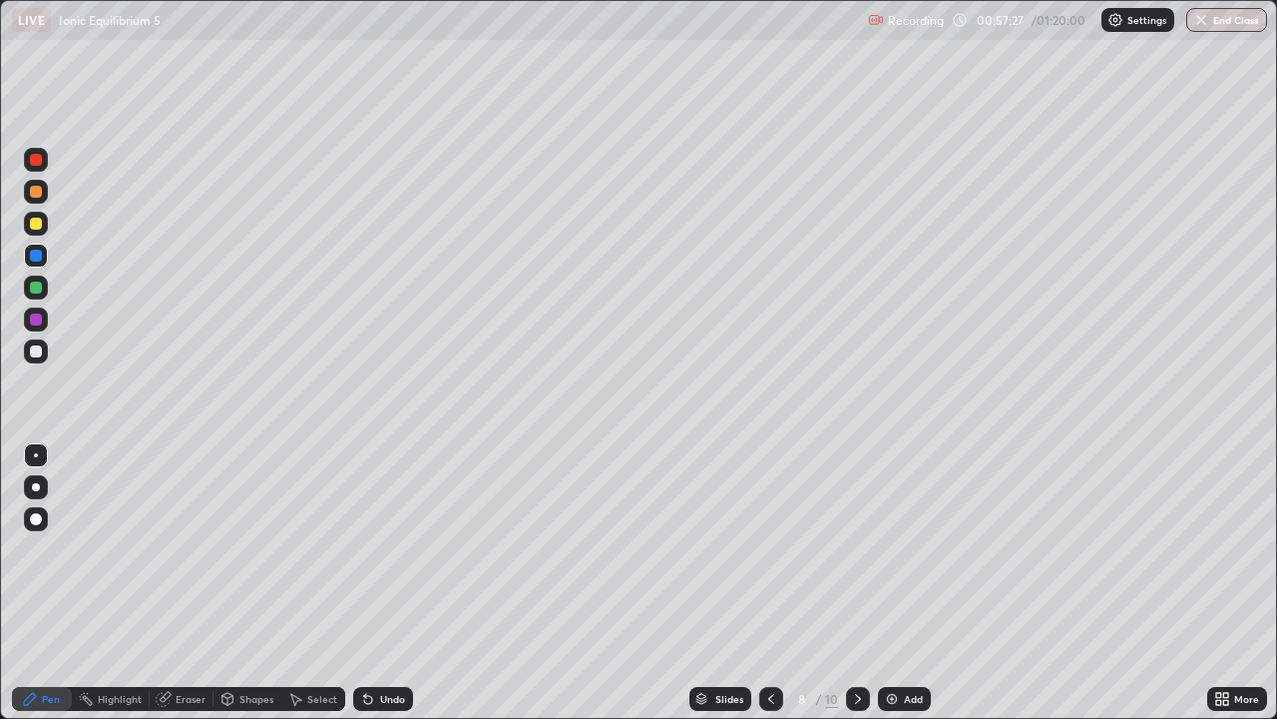
click at [40, 318] on div at bounding box center [36, 319] width 12 height 12
click at [886, 583] on img at bounding box center [892, 699] width 16 height 16
click at [44, 223] on div at bounding box center [36, 224] width 24 height 24
click at [43, 188] on div at bounding box center [36, 192] width 24 height 24
click at [862, 583] on div at bounding box center [858, 699] width 24 height 24
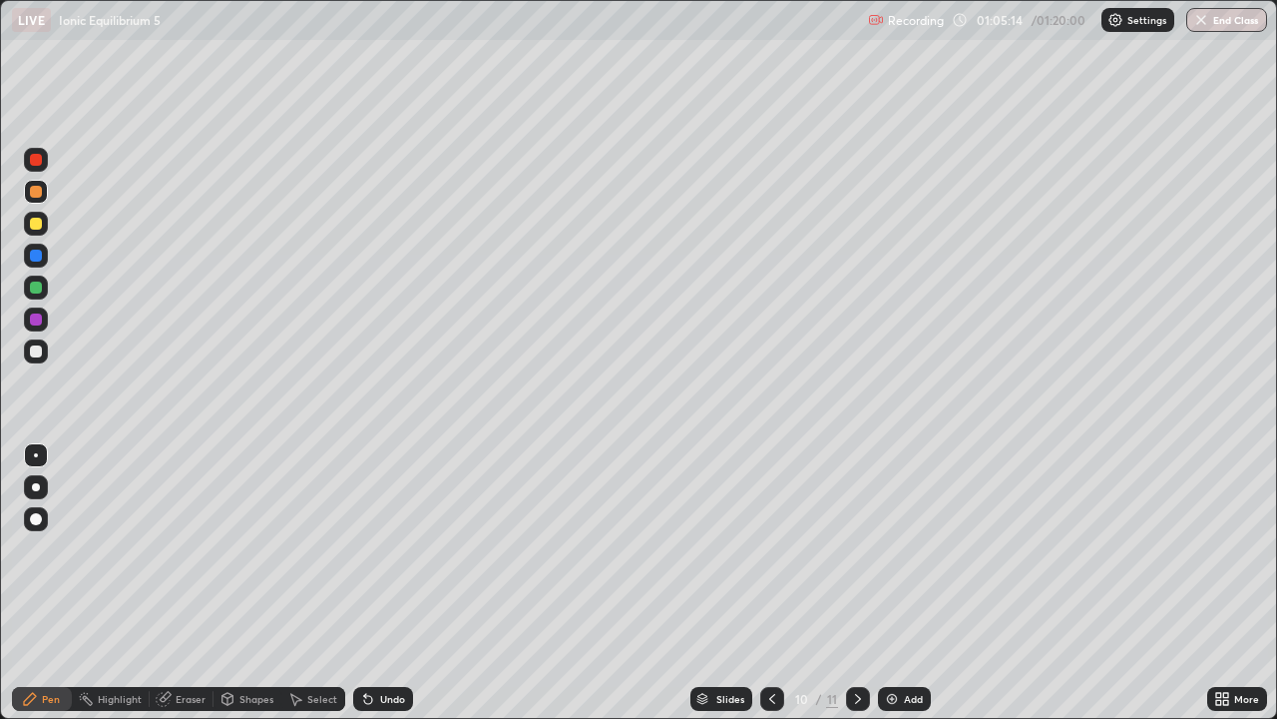
click at [767, 583] on icon at bounding box center [772, 699] width 16 height 16
click at [905, 583] on div "Add" at bounding box center [913, 699] width 19 height 10
click at [47, 222] on div at bounding box center [36, 224] width 24 height 24
click at [768, 583] on icon at bounding box center [772, 699] width 16 height 16
click at [858, 583] on icon at bounding box center [858, 699] width 16 height 16
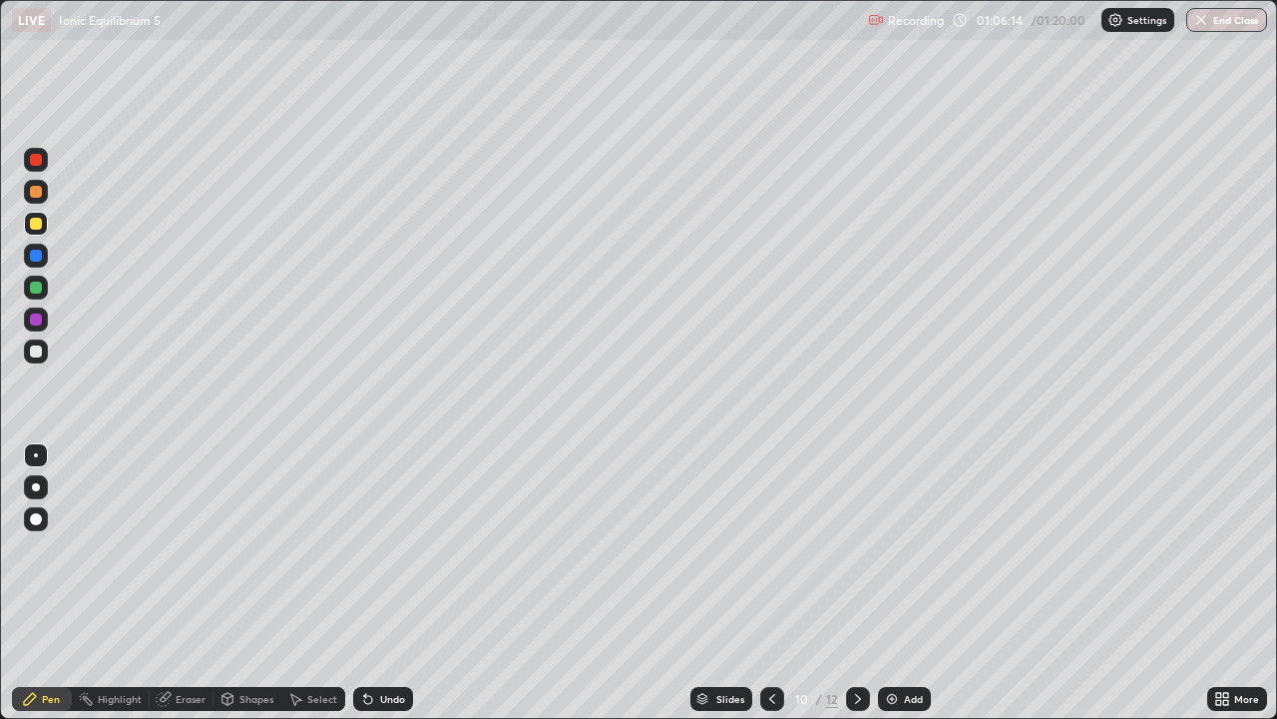
click at [40, 359] on div at bounding box center [36, 351] width 24 height 24
click at [46, 316] on div at bounding box center [36, 319] width 24 height 24
click at [772, 583] on icon at bounding box center [772, 699] width 16 height 16
click at [39, 196] on div at bounding box center [36, 192] width 12 height 12
click at [37, 350] on div at bounding box center [36, 351] width 12 height 12
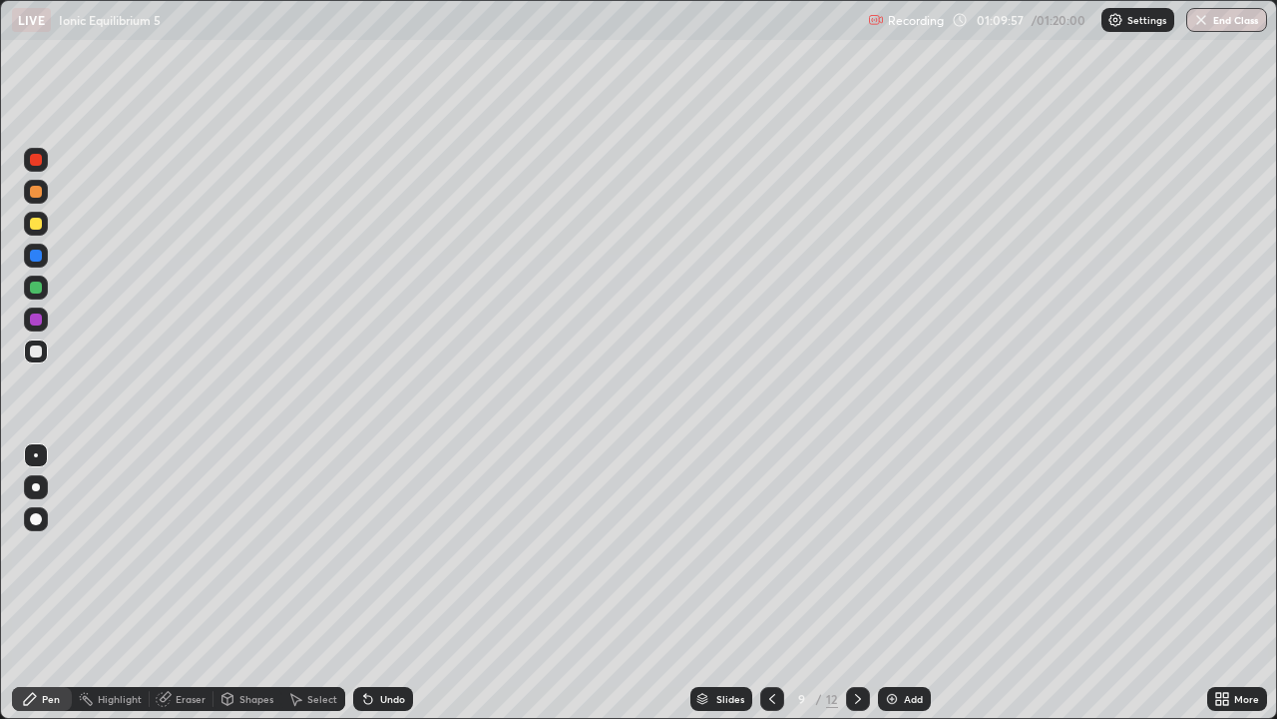
click at [45, 193] on div at bounding box center [36, 192] width 24 height 24
click at [44, 353] on div at bounding box center [36, 351] width 24 height 24
click at [380, 583] on div "Undo" at bounding box center [392, 699] width 25 height 10
click at [45, 161] on div at bounding box center [36, 160] width 24 height 24
click at [771, 583] on icon at bounding box center [772, 699] width 16 height 16
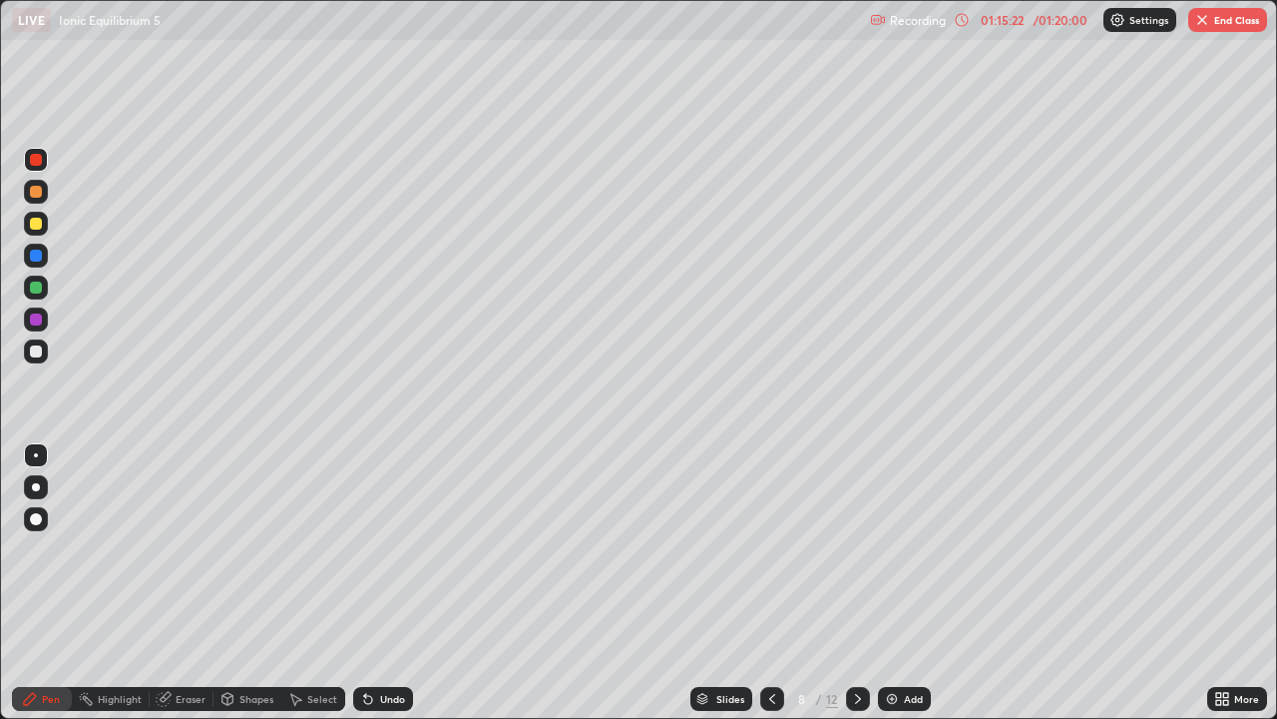
click at [854, 583] on icon at bounding box center [858, 699] width 16 height 16
click at [856, 583] on icon at bounding box center [858, 699] width 16 height 16
click at [770, 583] on icon at bounding box center [772, 699] width 16 height 16
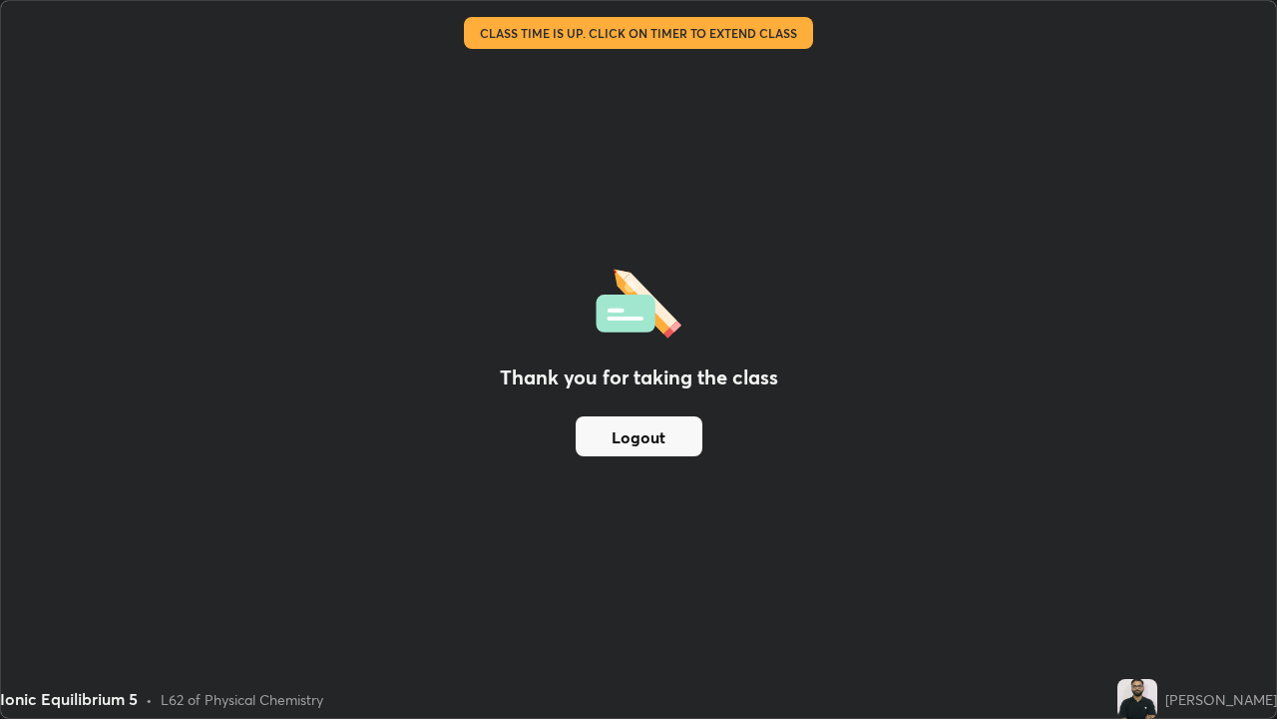
click at [603, 436] on button "Logout" at bounding box center [639, 436] width 127 height 40
